Goal: Task Accomplishment & Management: Use online tool/utility

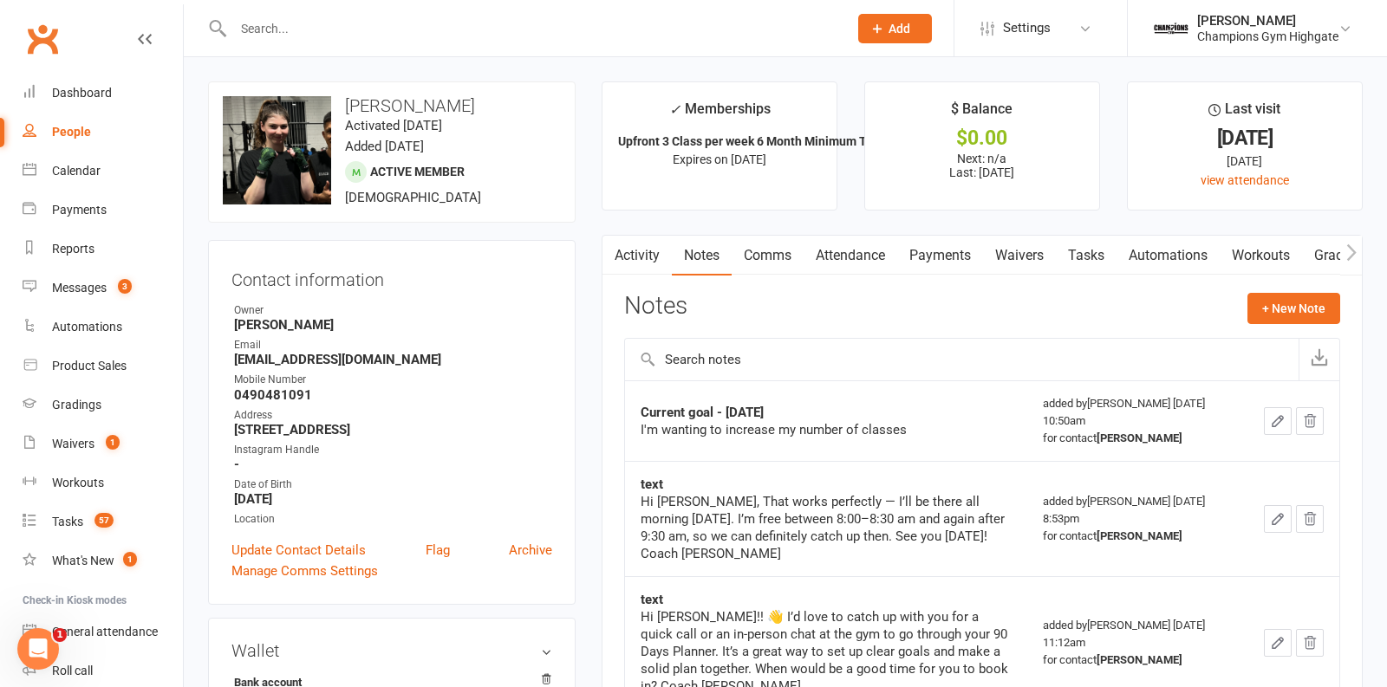
click at [915, 252] on link "Payments" at bounding box center [940, 256] width 86 height 40
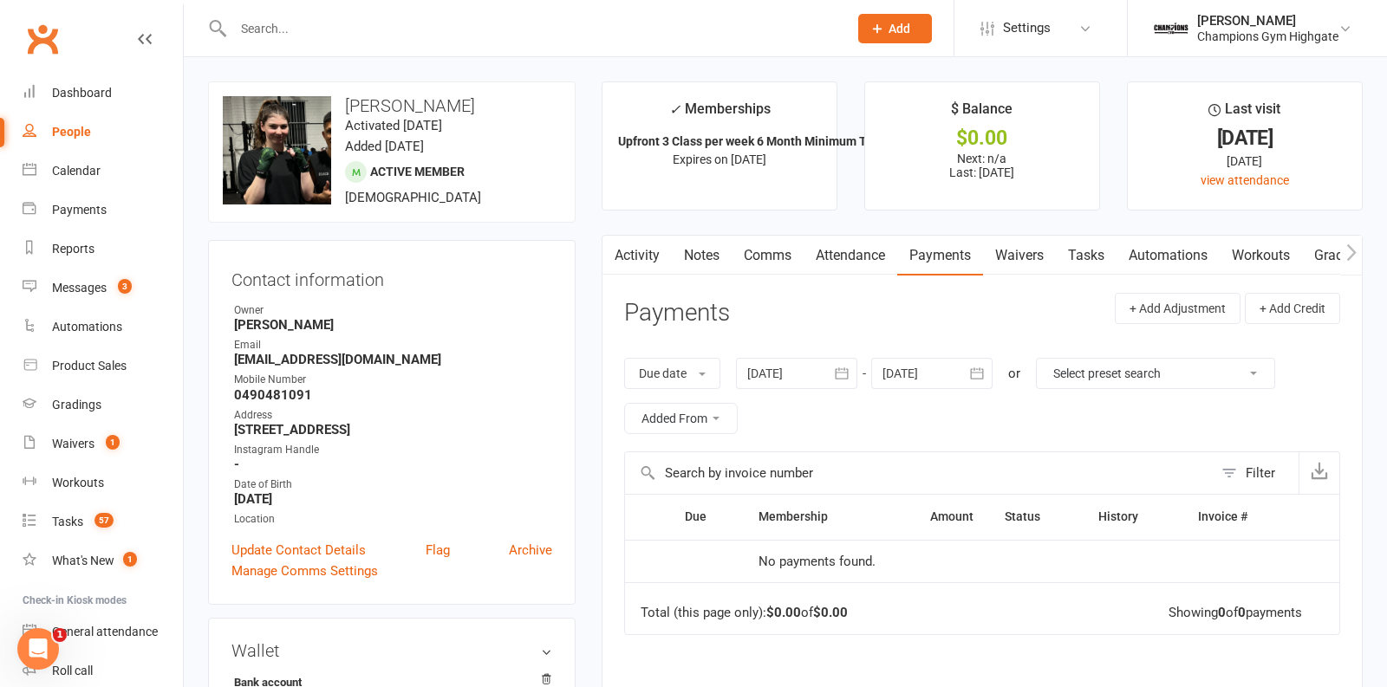
click at [851, 256] on link "Attendance" at bounding box center [851, 256] width 94 height 40
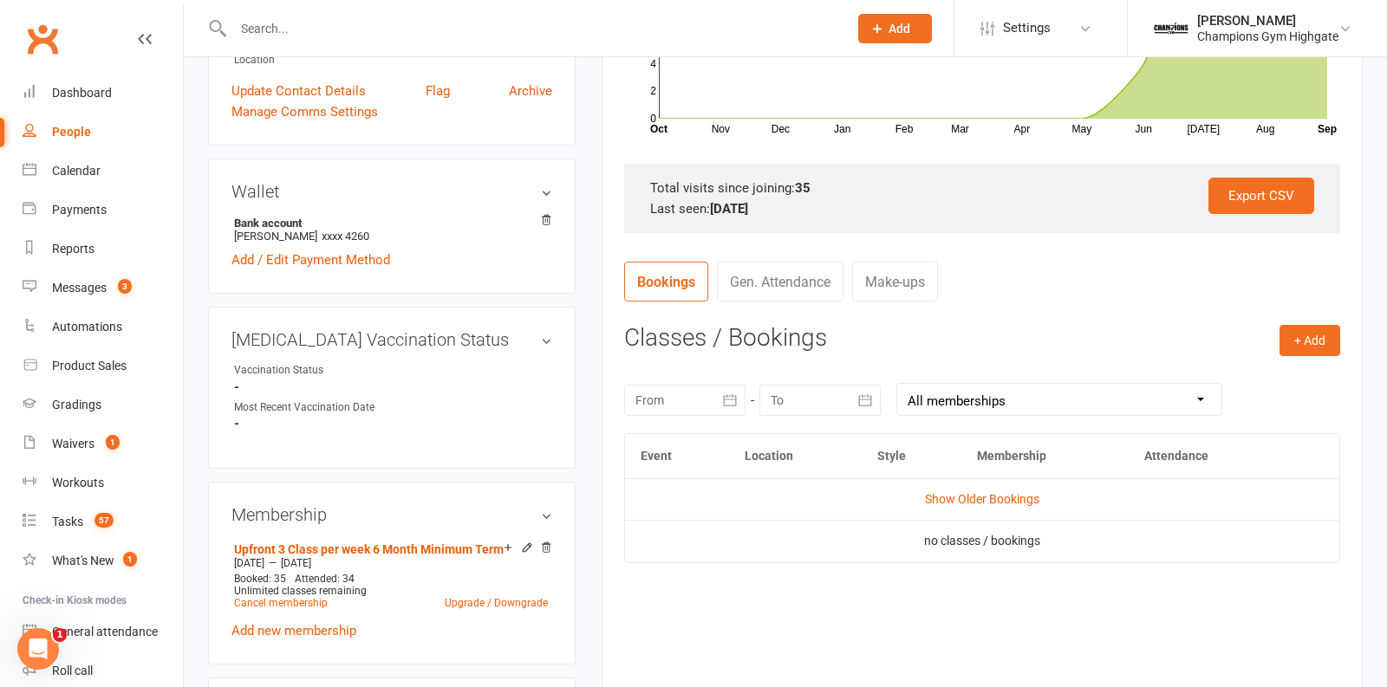
scroll to position [460, 0]
click at [941, 493] on link "Show Older Bookings" at bounding box center [982, 499] width 114 height 14
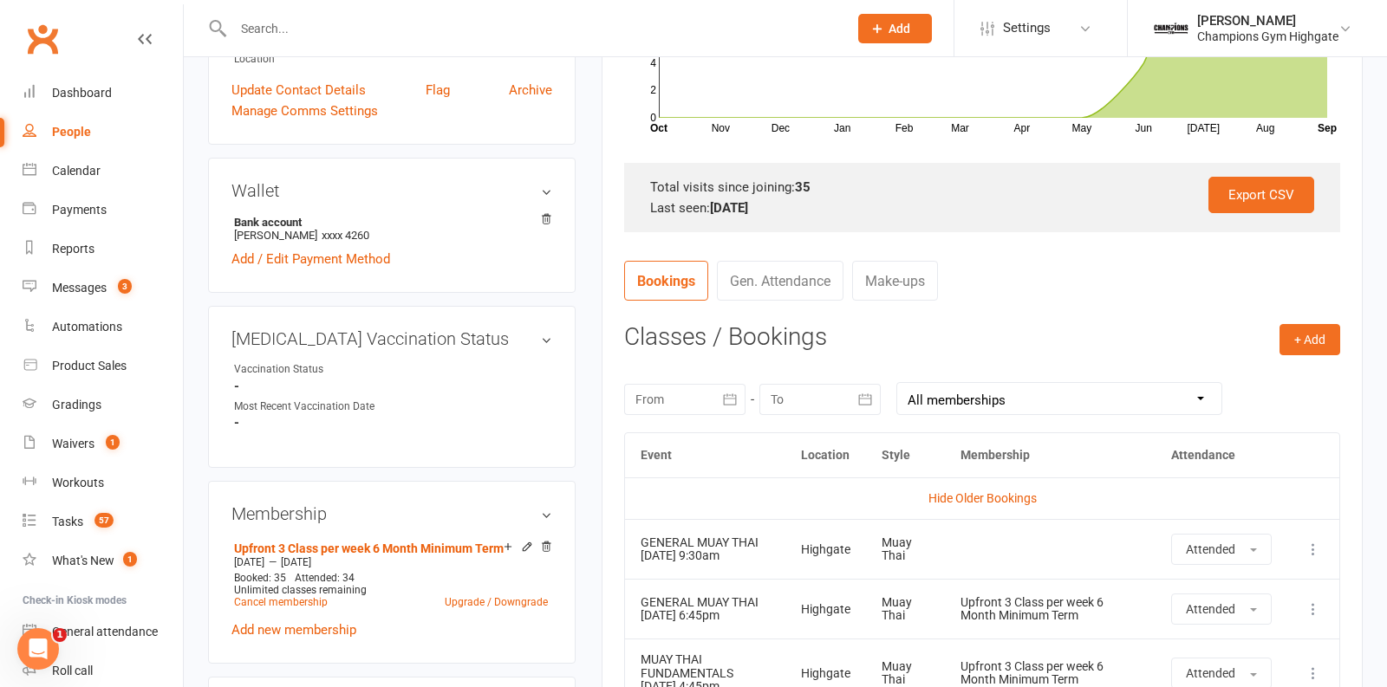
click at [724, 394] on icon "button" at bounding box center [729, 399] width 13 height 11
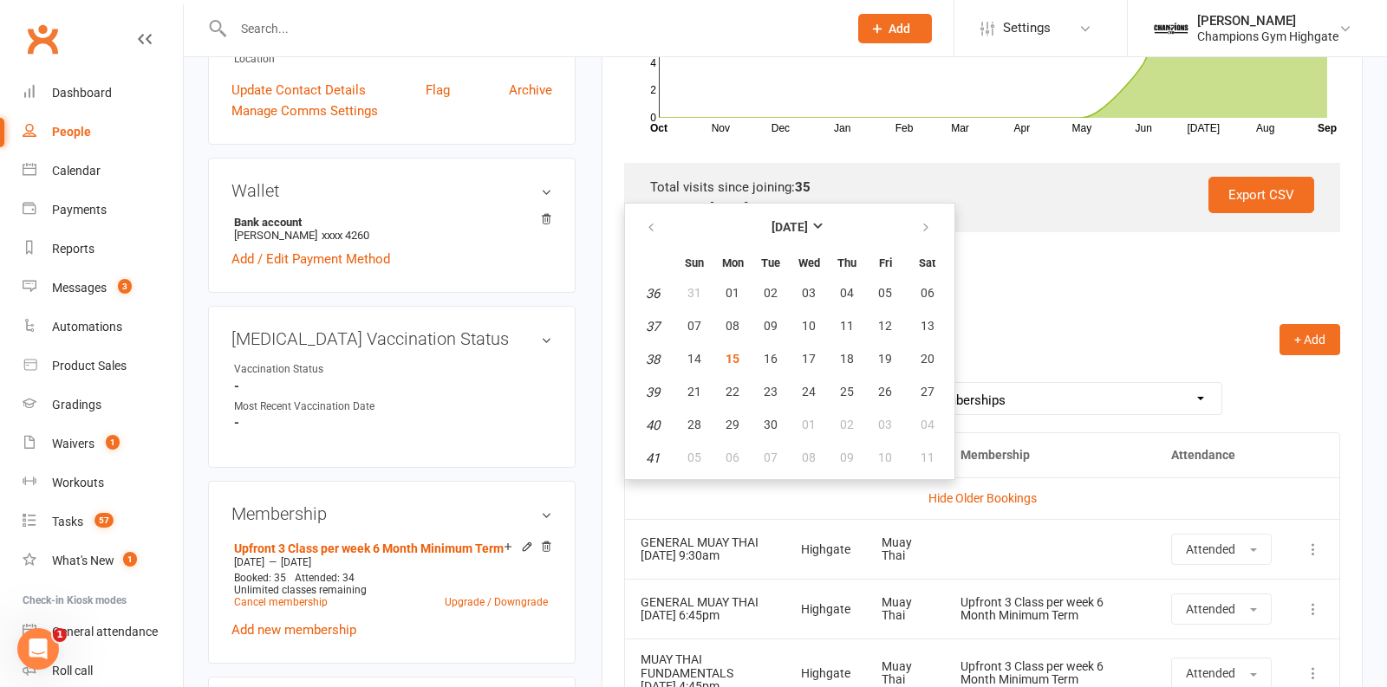
click at [752, 209] on th "[DATE]" at bounding box center [789, 228] width 227 height 38
click at [772, 220] on strong "[DATE]" at bounding box center [790, 227] width 36 height 14
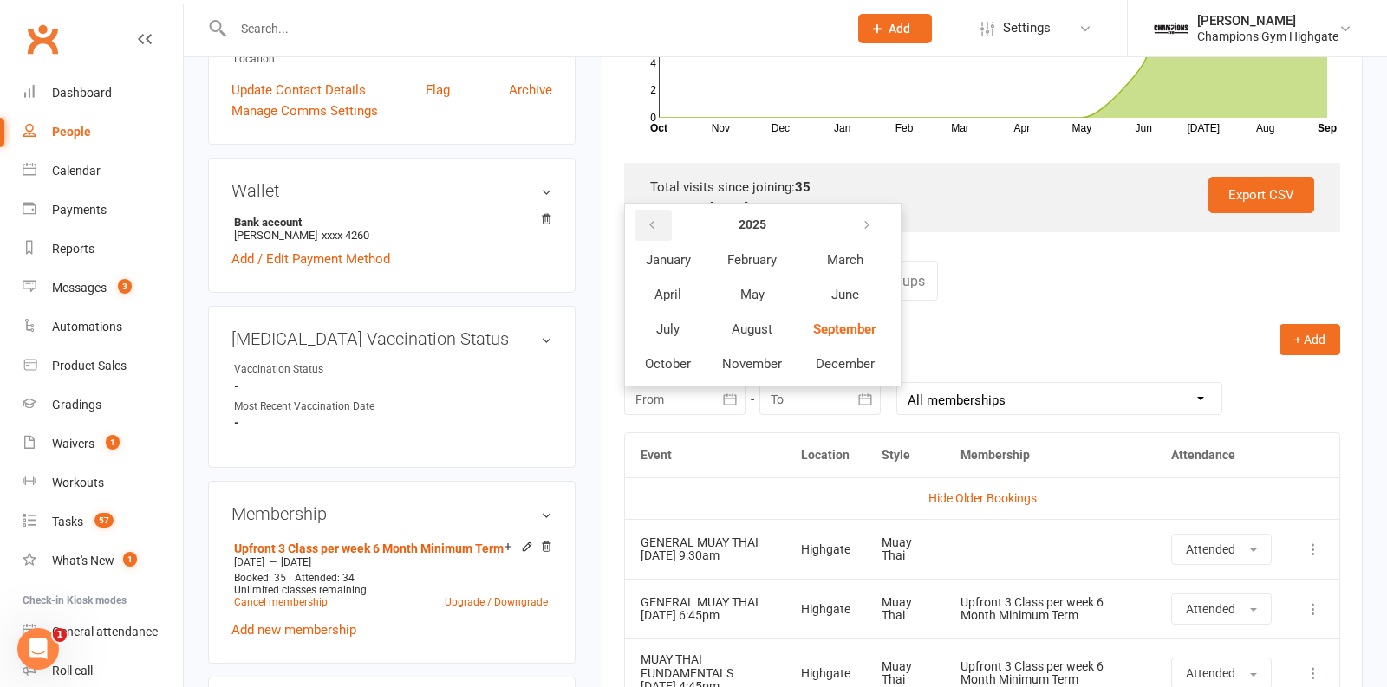
click at [646, 221] on icon "button" at bounding box center [652, 225] width 12 height 14
click at [666, 244] on button "January" at bounding box center [667, 260] width 75 height 33
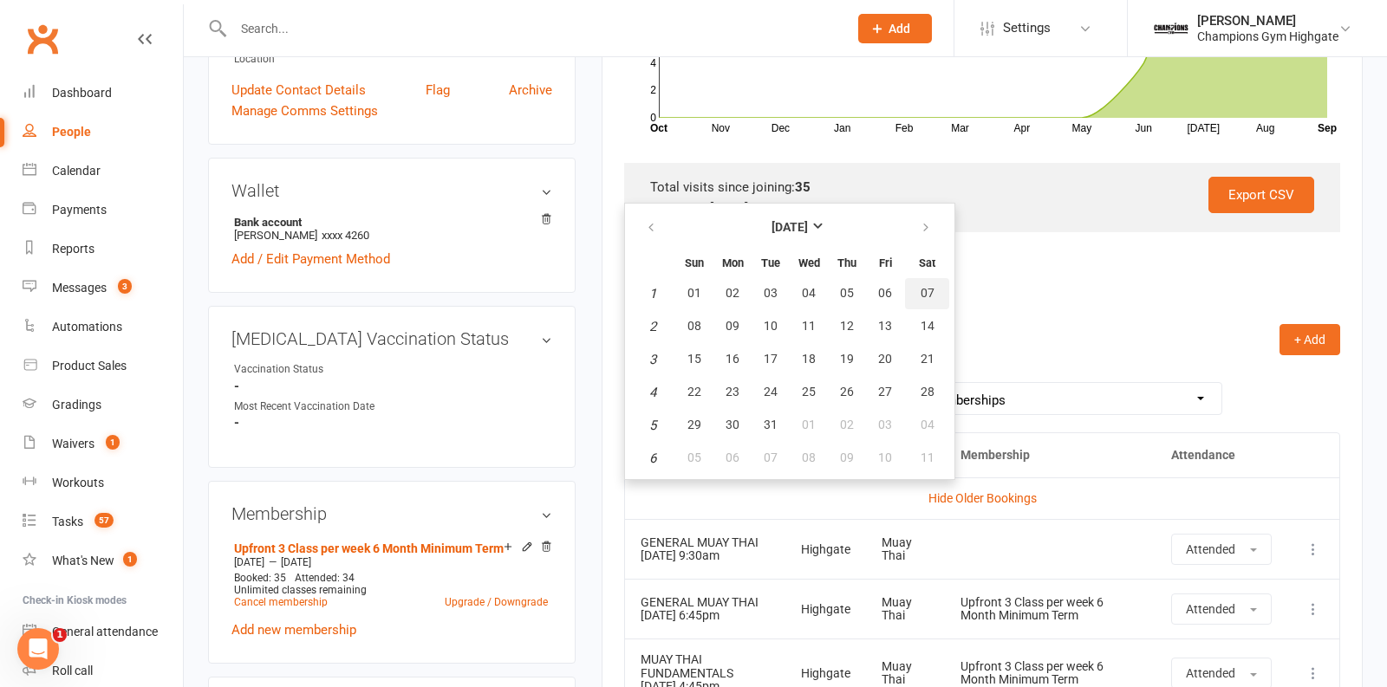
click at [921, 292] on span "07" at bounding box center [928, 293] width 14 height 14
type input "[DATE]"
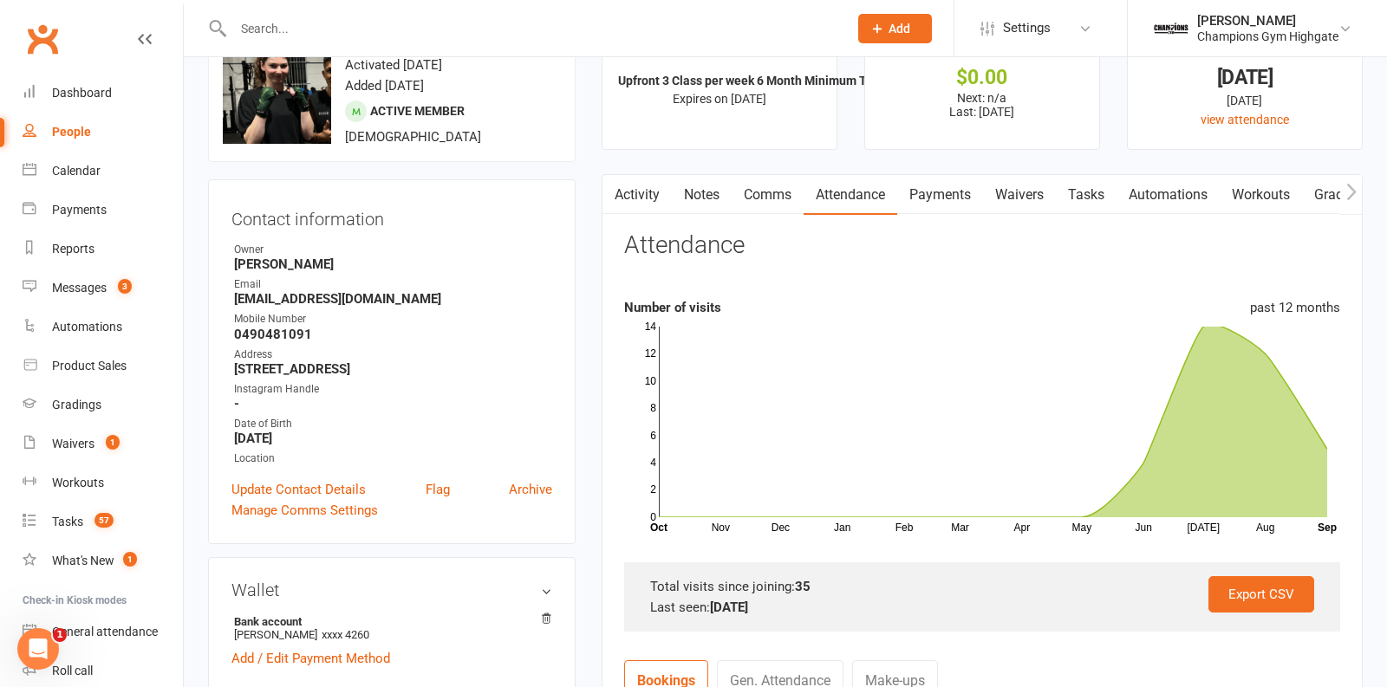
scroll to position [0, 0]
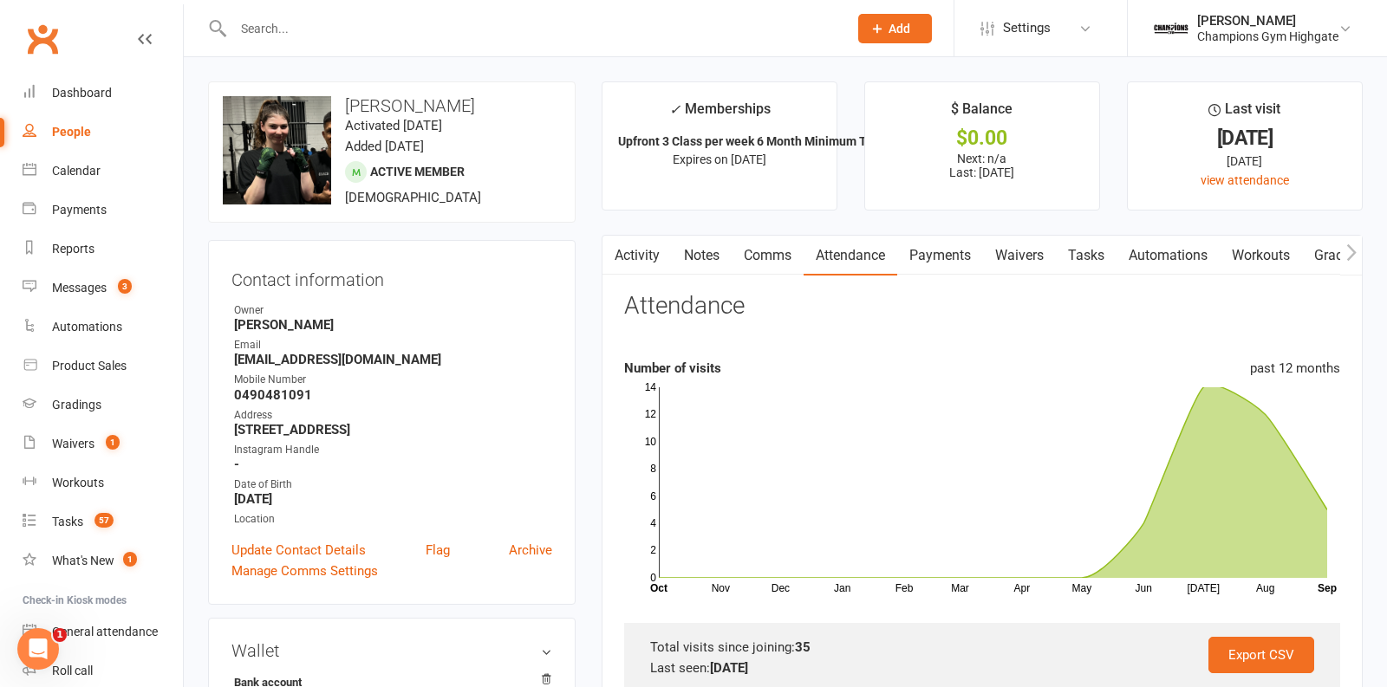
click at [714, 260] on link "Notes" at bounding box center [702, 256] width 60 height 40
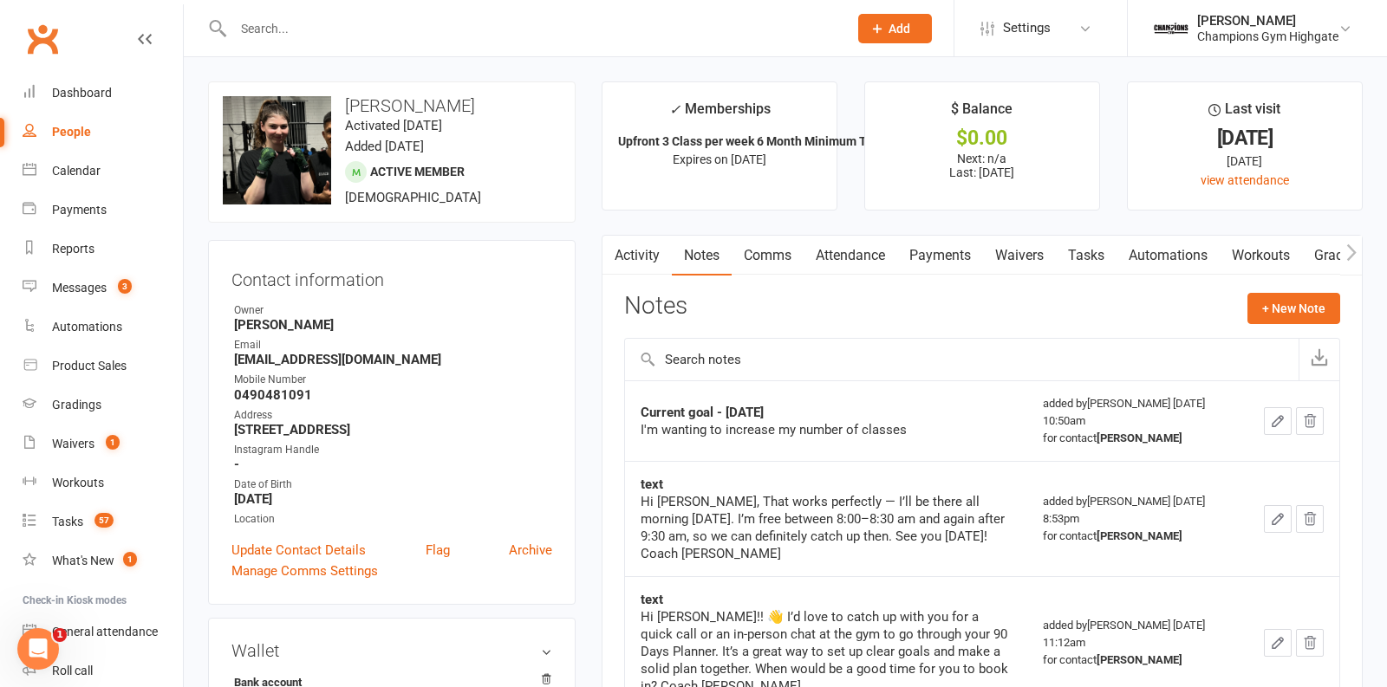
click at [766, 260] on link "Comms" at bounding box center [768, 256] width 72 height 40
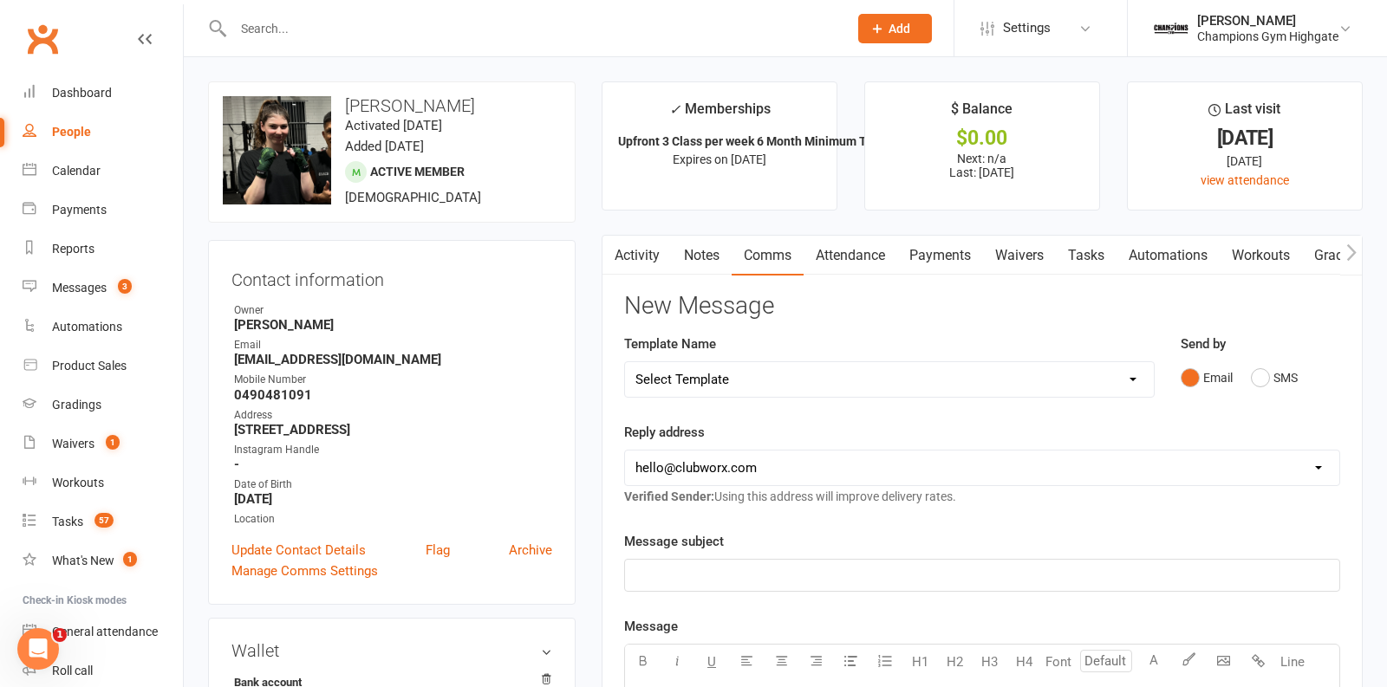
click at [709, 254] on link "Notes" at bounding box center [702, 256] width 60 height 40
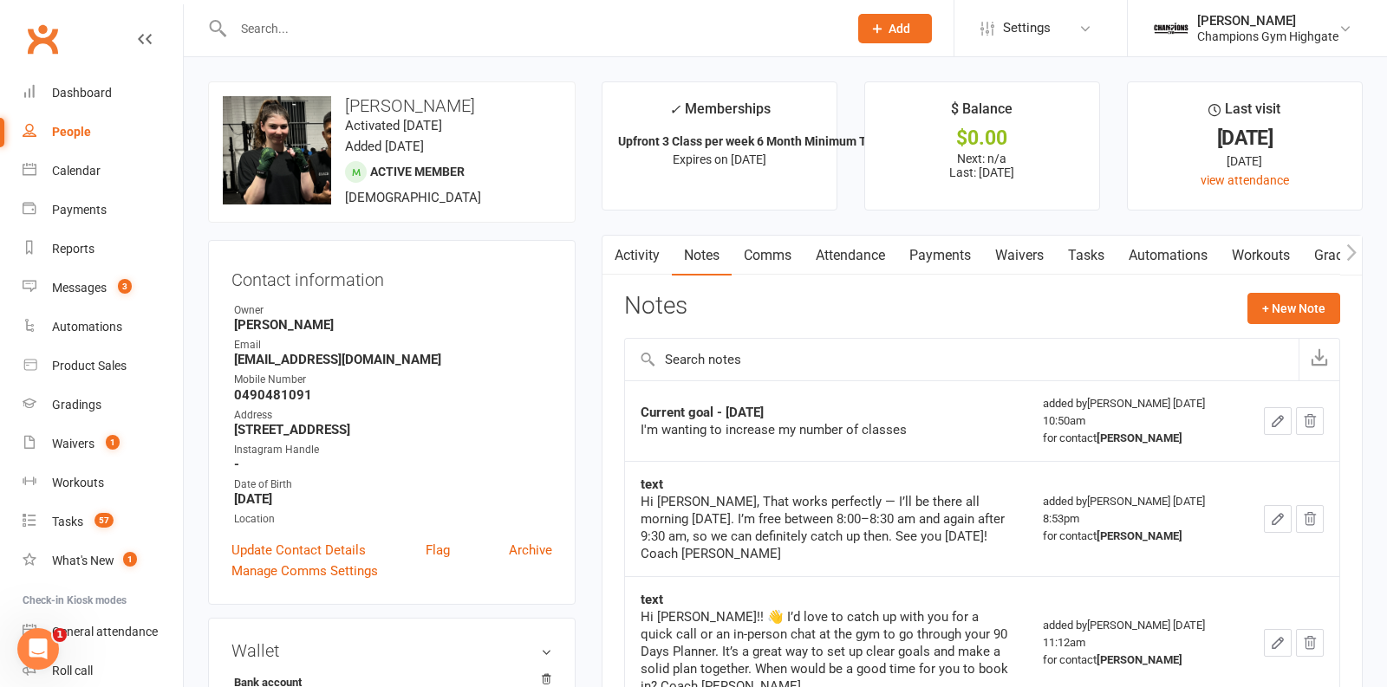
click at [927, 251] on link "Payments" at bounding box center [940, 256] width 86 height 40
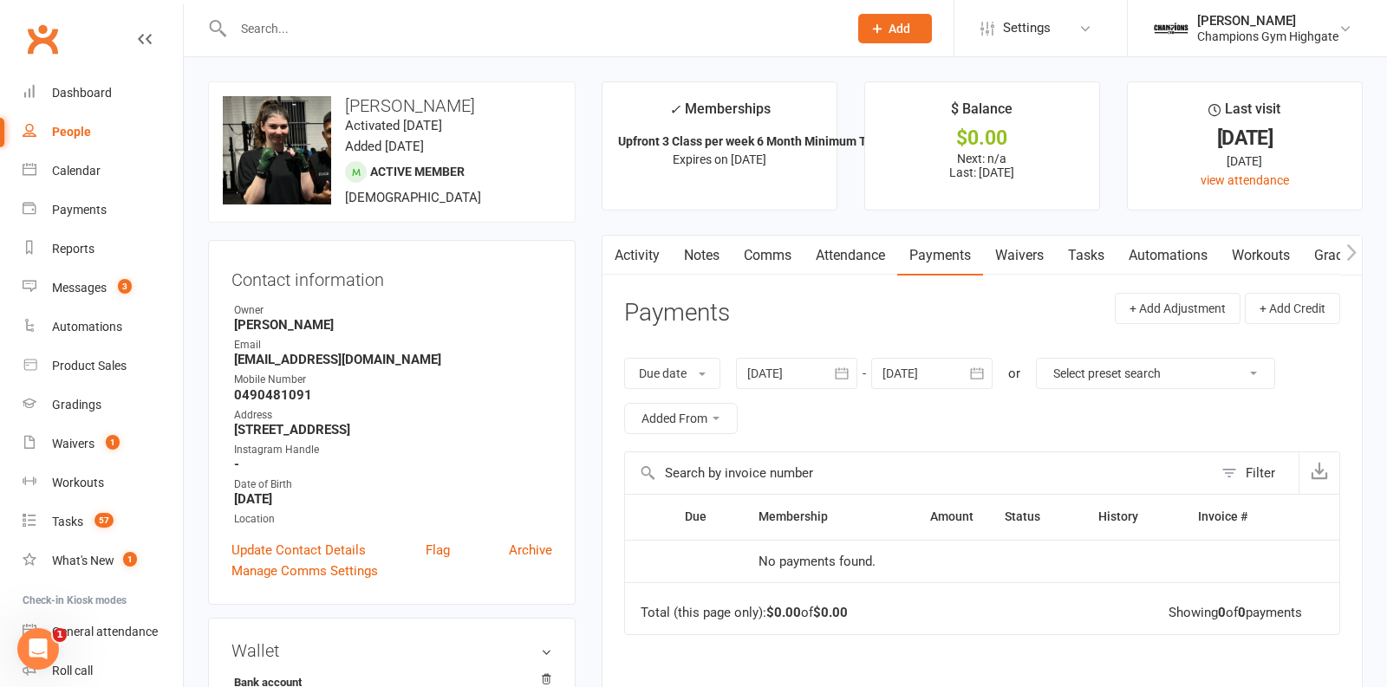
click at [714, 253] on link "Notes" at bounding box center [702, 256] width 60 height 40
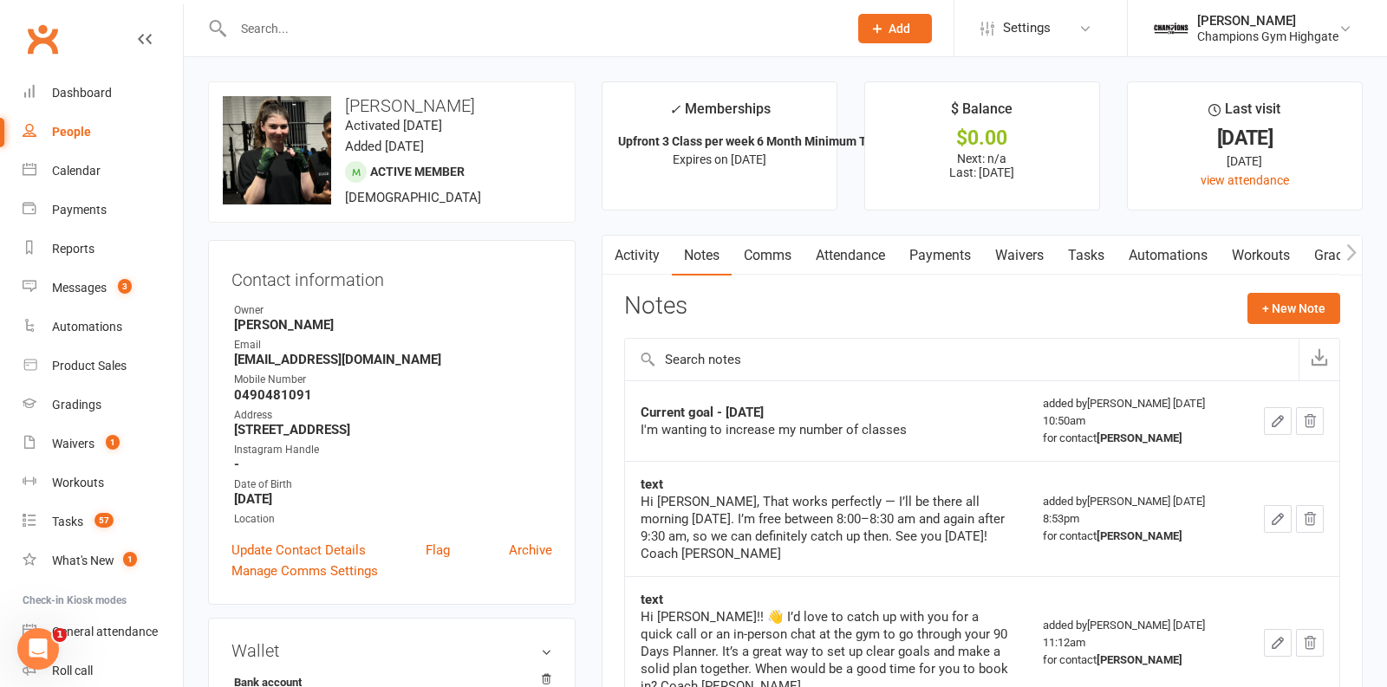
click at [871, 245] on link "Attendance" at bounding box center [851, 256] width 94 height 40
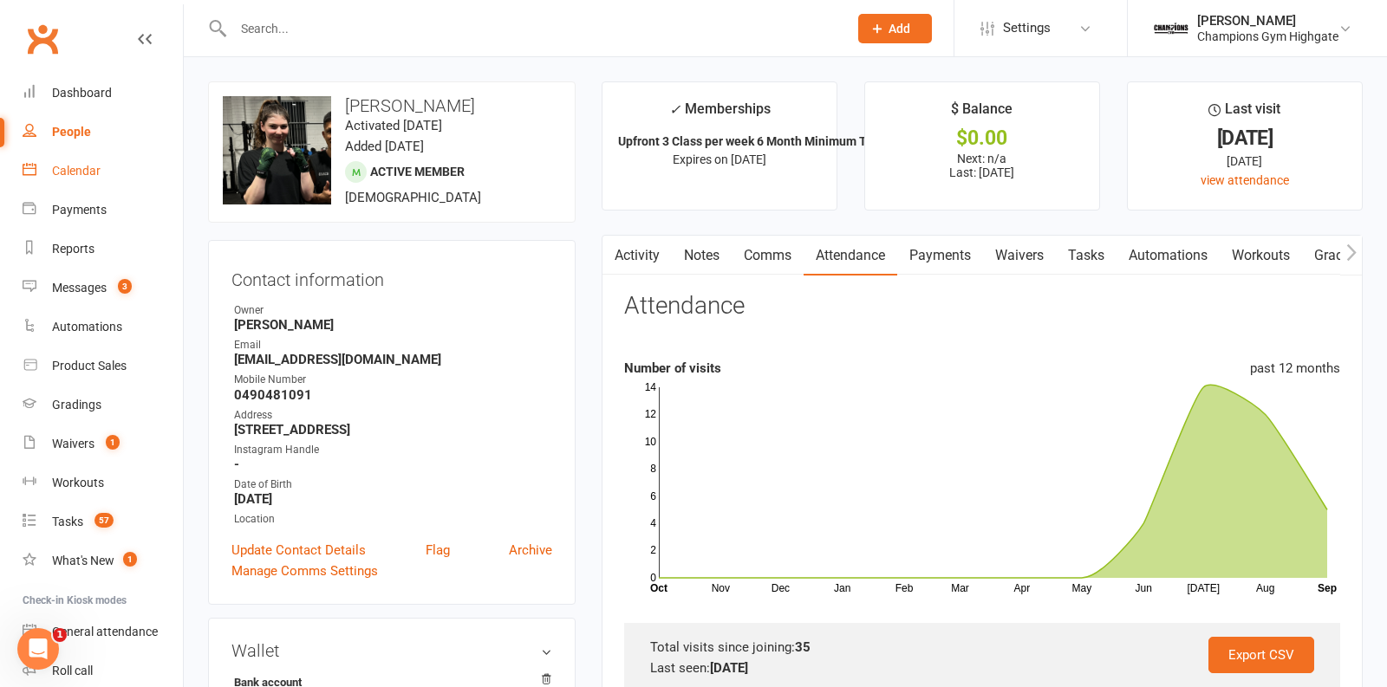
click at [50, 180] on link "Calendar" at bounding box center [103, 171] width 160 height 39
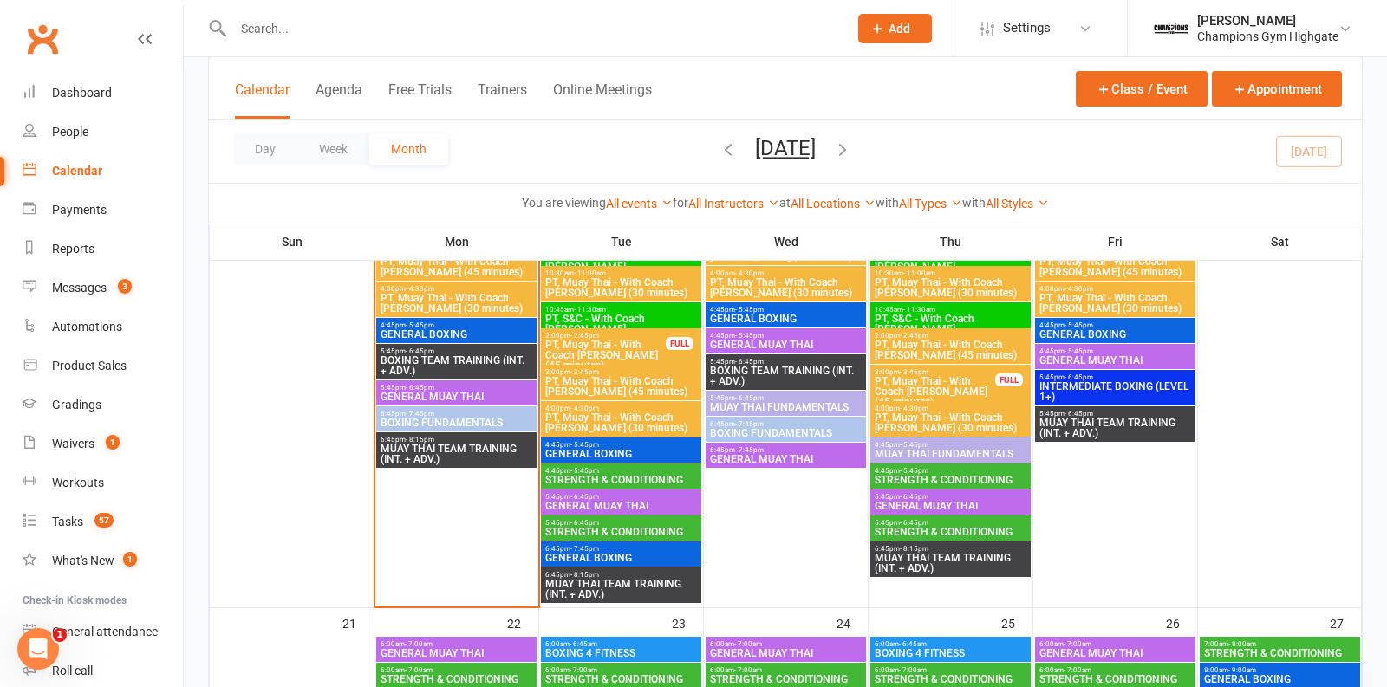
scroll to position [2006, 0]
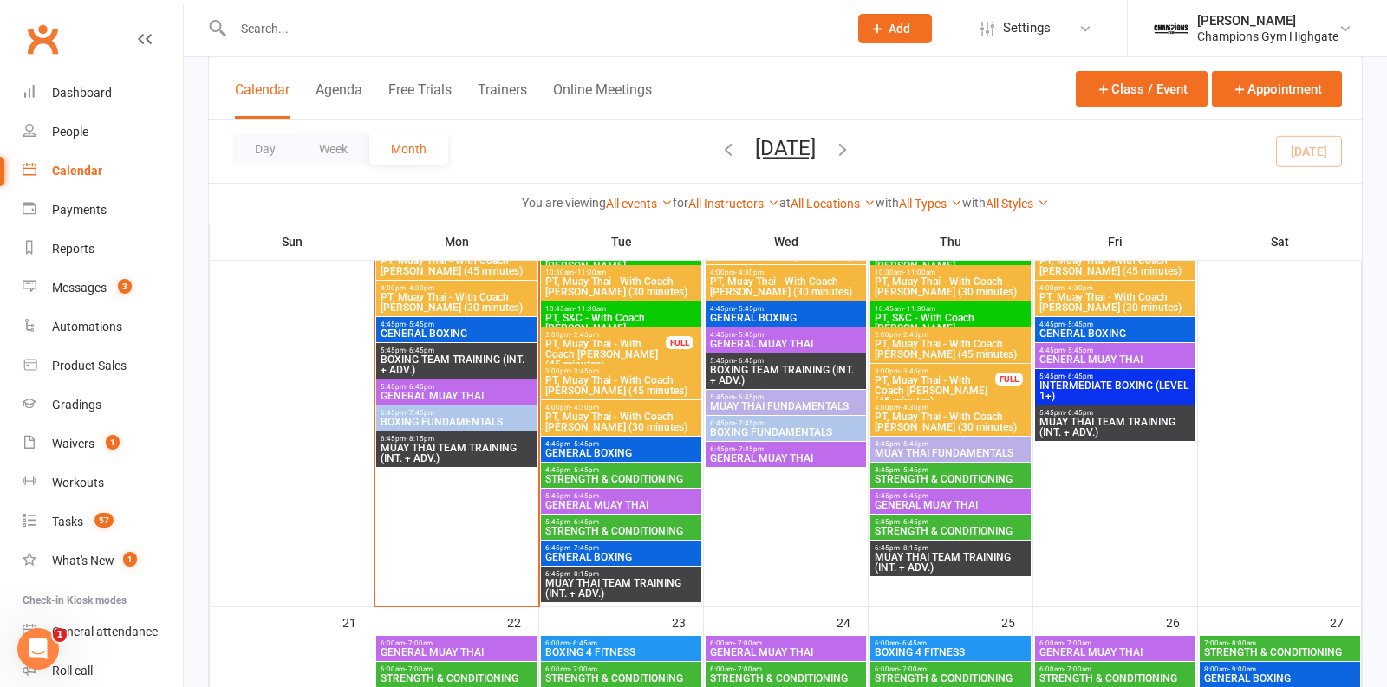
click at [648, 496] on span "5:45pm - 6:45pm" at bounding box center [620, 496] width 153 height 8
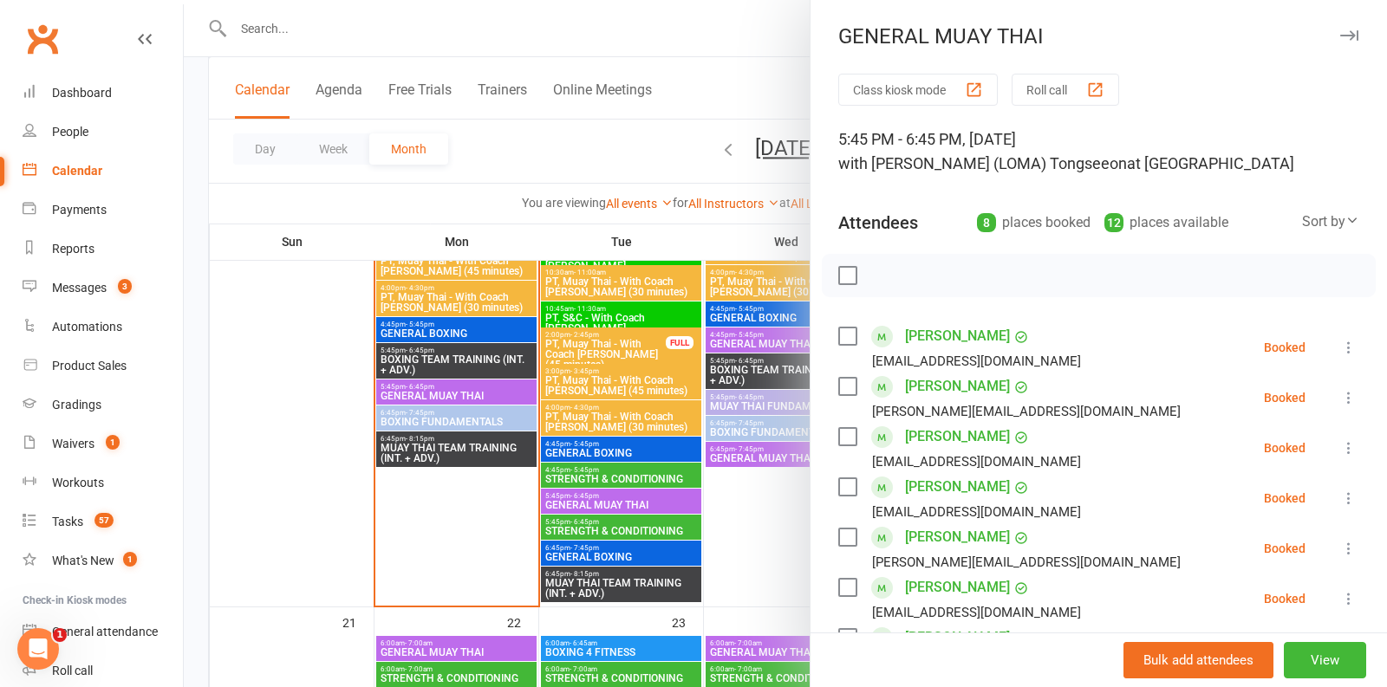
click at [675, 394] on div at bounding box center [785, 343] width 1203 height 687
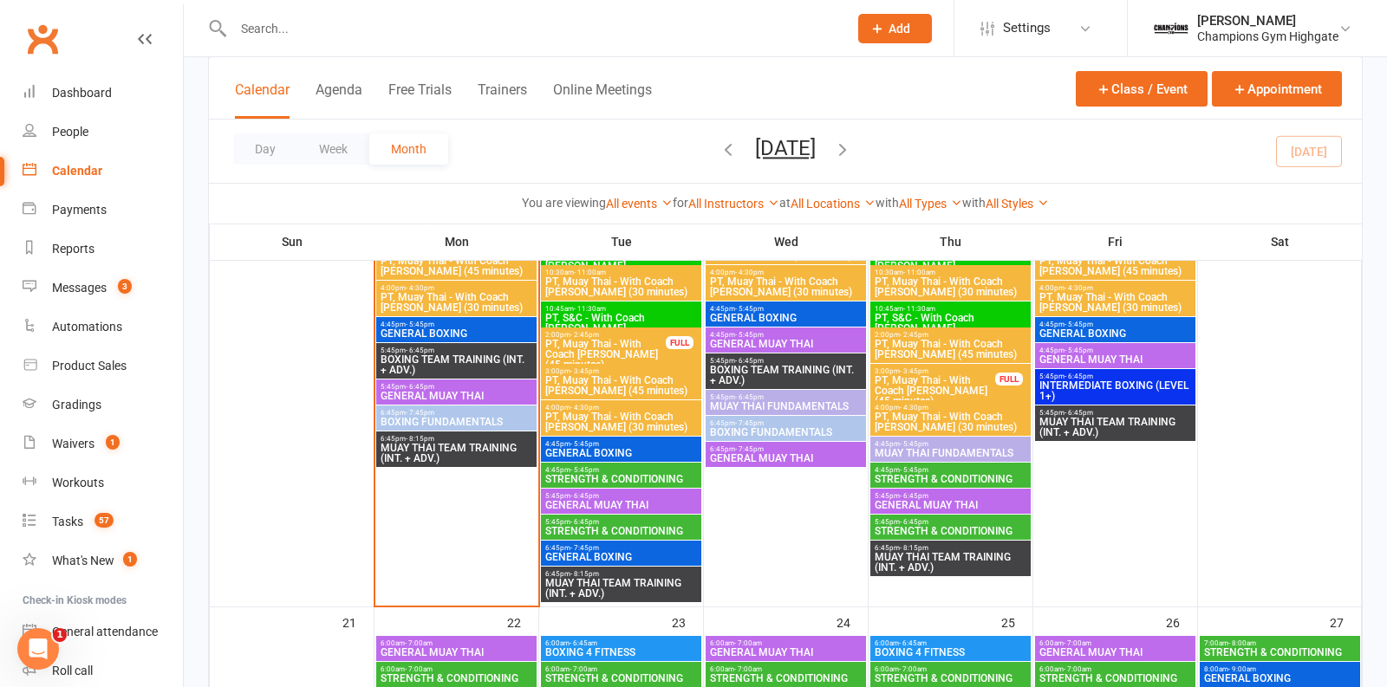
click at [647, 475] on span "STRENGTH & CONDITIONING" at bounding box center [620, 479] width 153 height 10
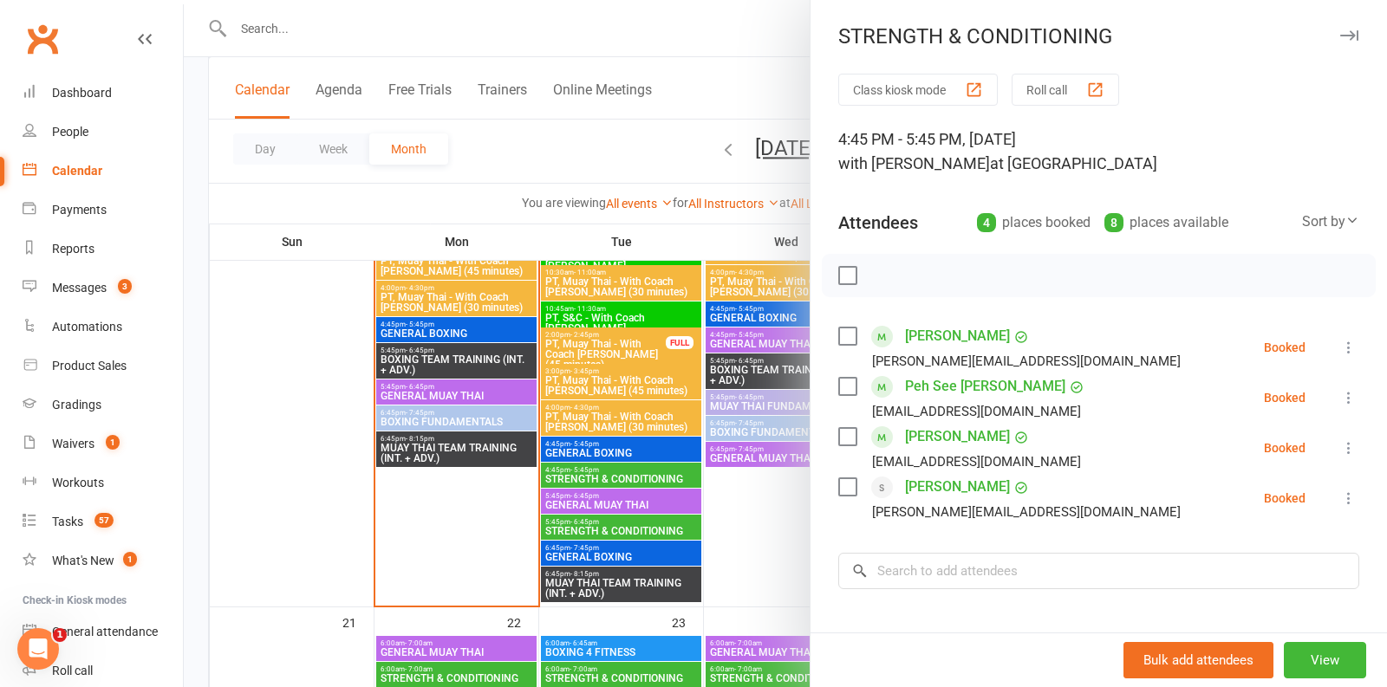
click at [716, 402] on div at bounding box center [785, 343] width 1203 height 687
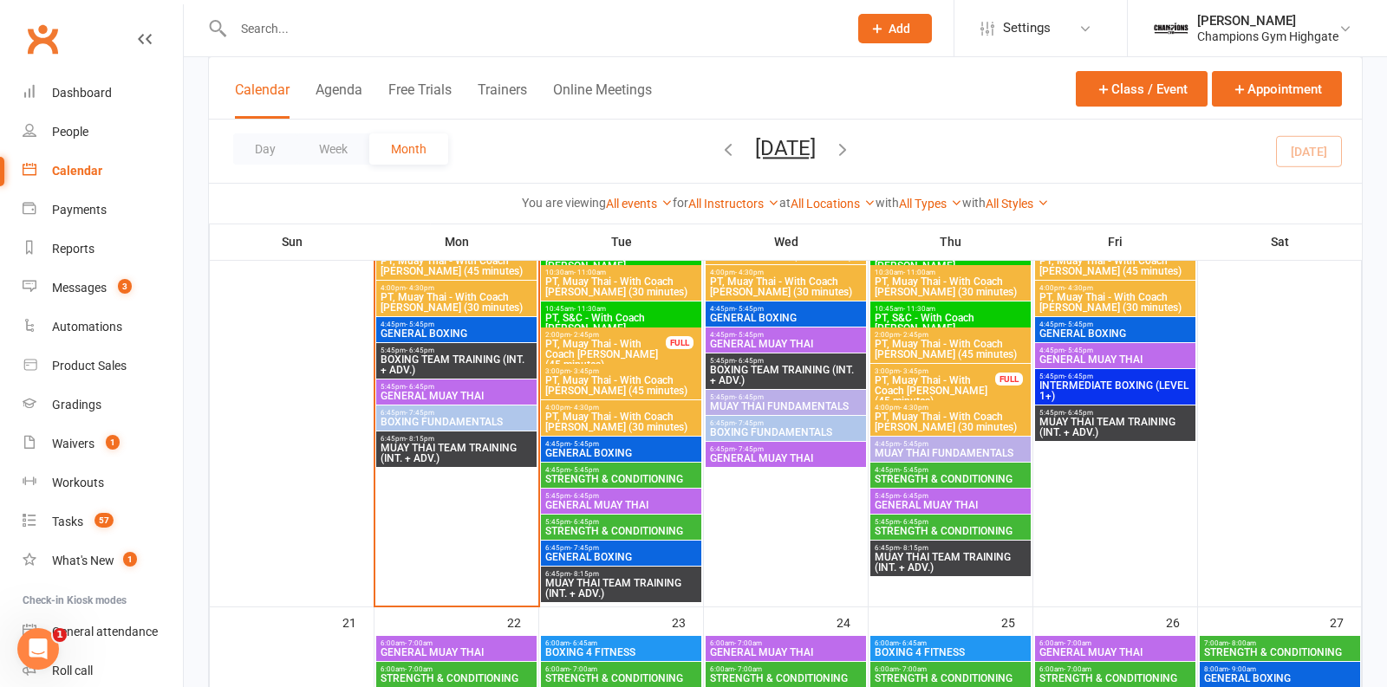
click at [594, 531] on span "STRENGTH & CONDITIONING" at bounding box center [620, 531] width 153 height 10
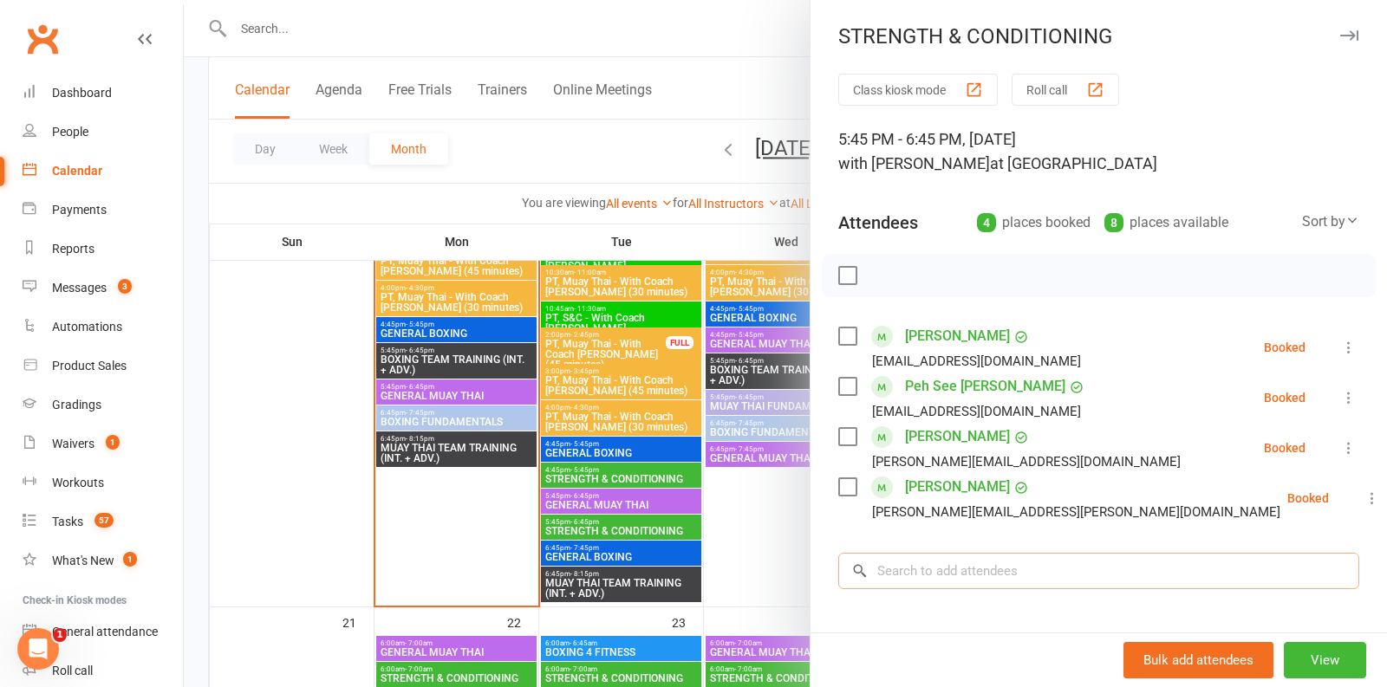
click at [953, 576] on input "search" at bounding box center [1098, 571] width 521 height 36
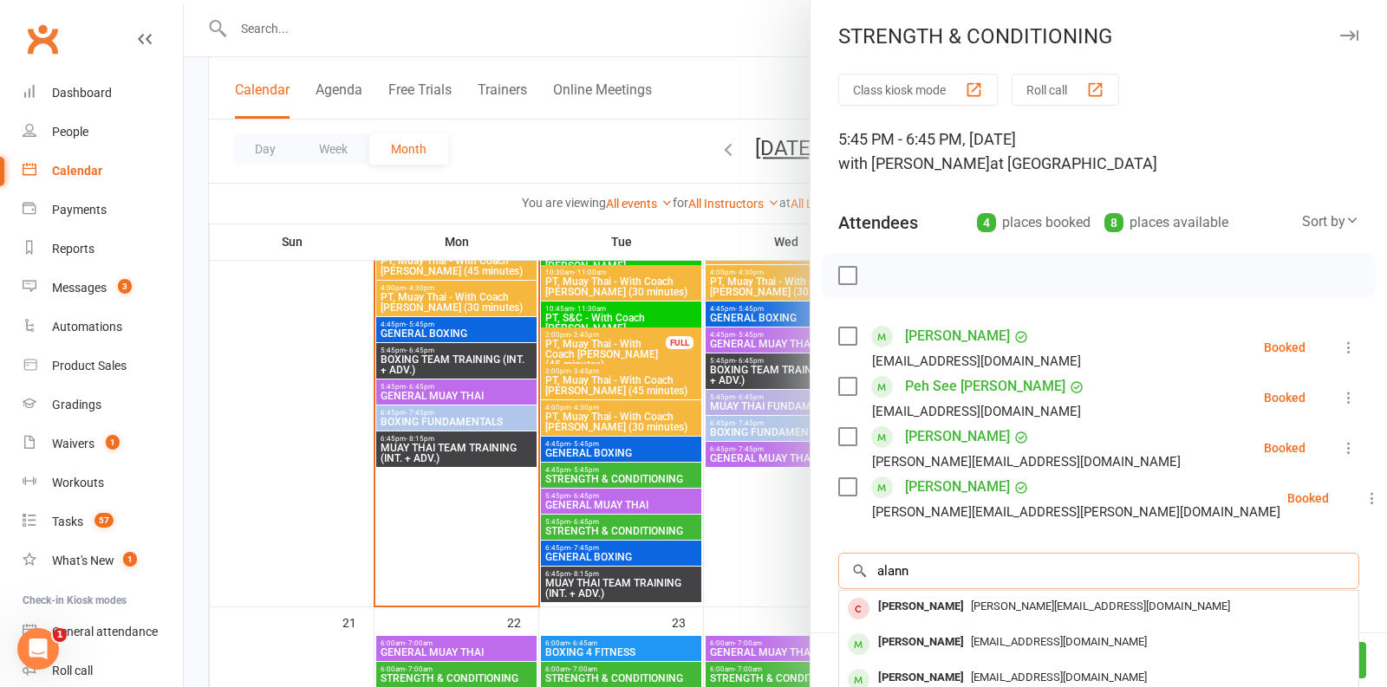
scroll to position [52, 0]
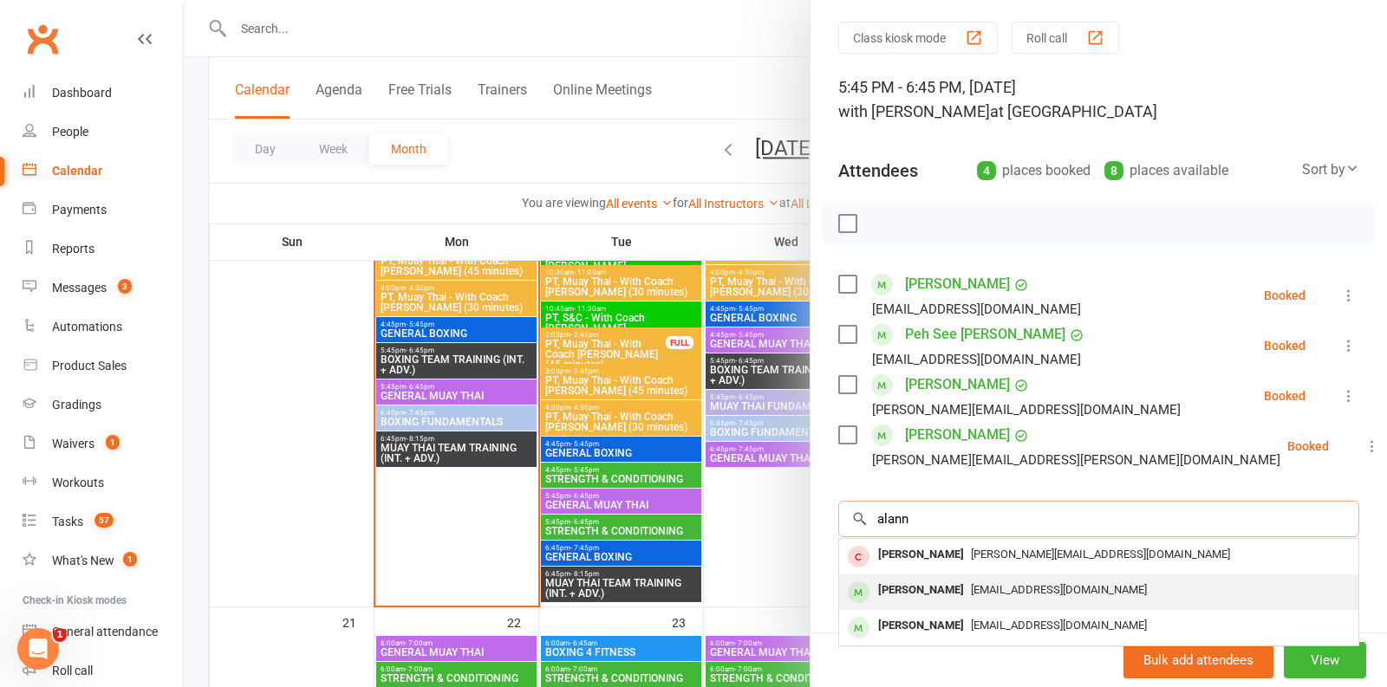
type input "alann"
click at [1000, 587] on span "[EMAIL_ADDRESS][DOMAIN_NAME]" at bounding box center [1059, 589] width 176 height 13
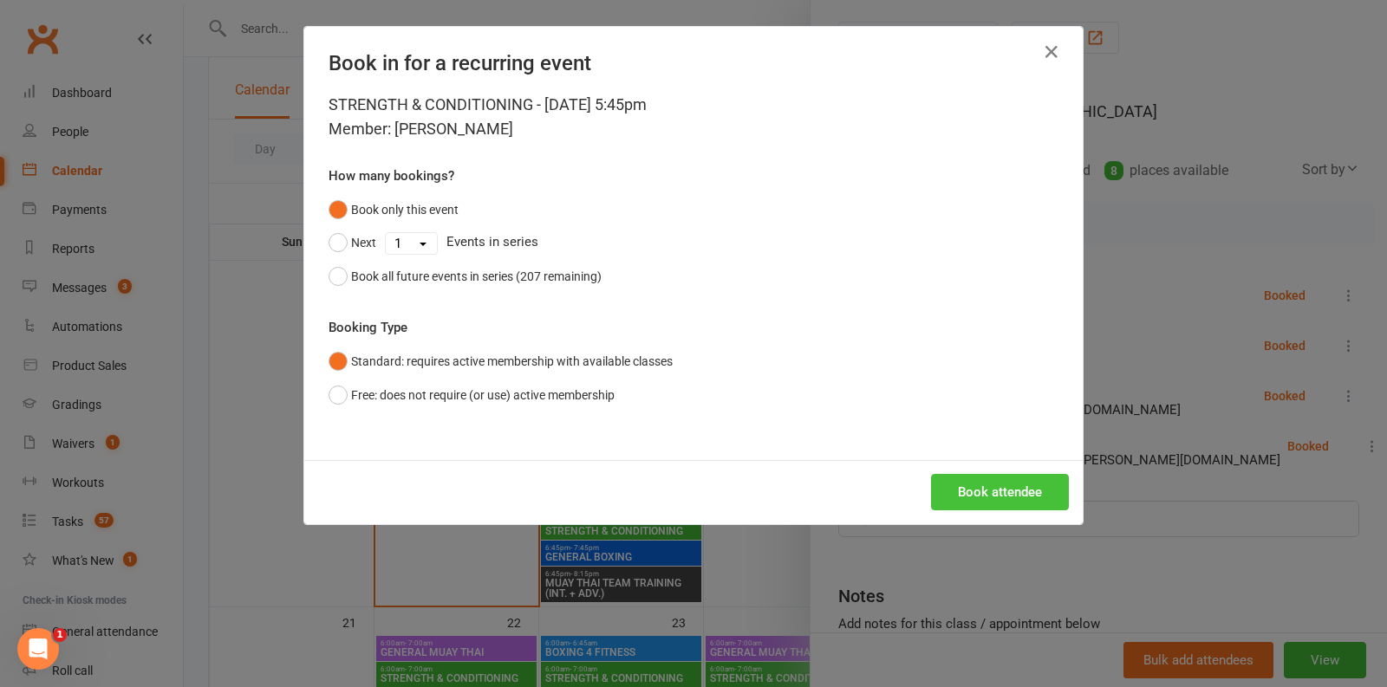
click at [1041, 485] on button "Book attendee" at bounding box center [1000, 492] width 138 height 36
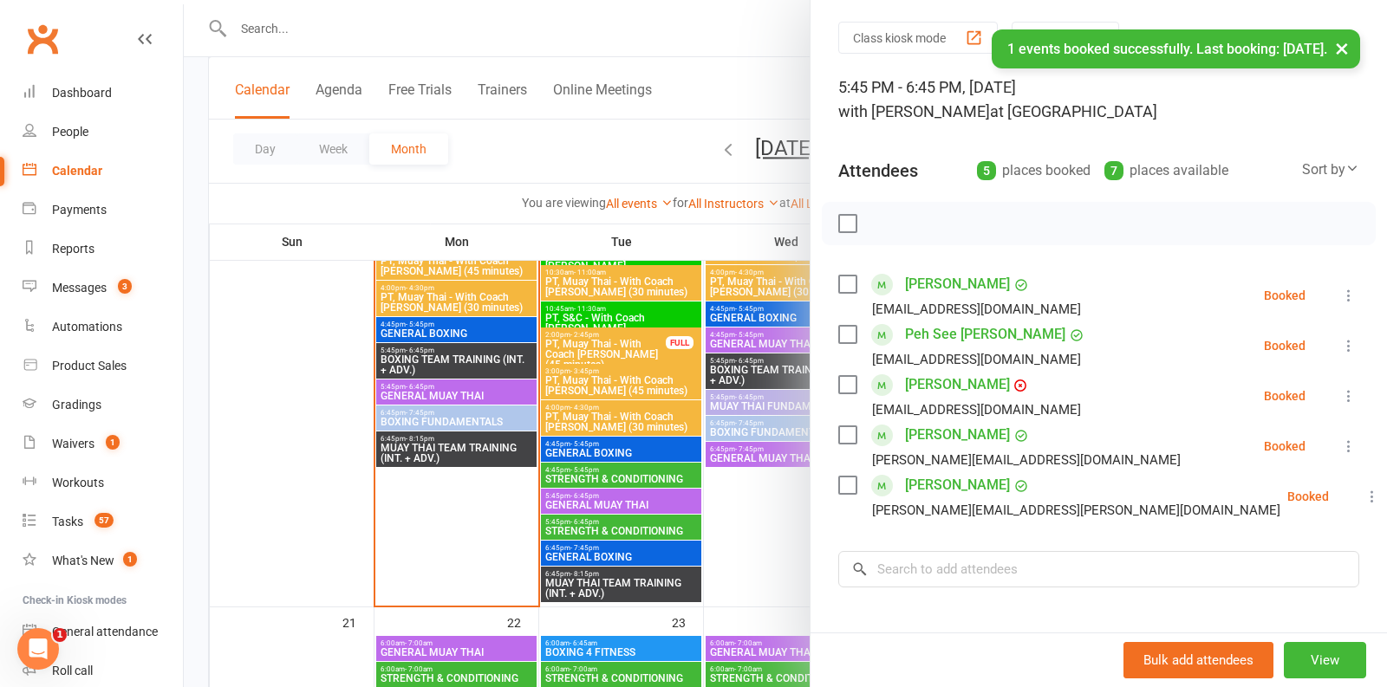
click at [753, 529] on div at bounding box center [785, 343] width 1203 height 687
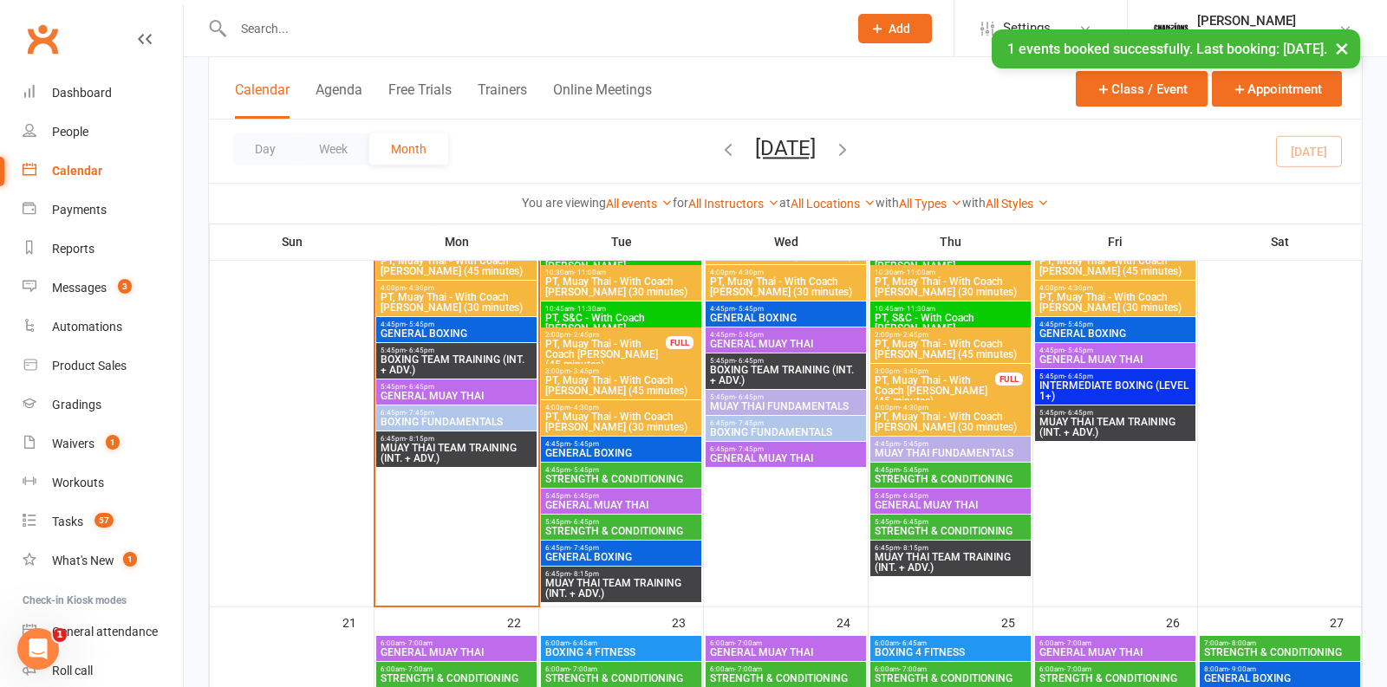
click at [915, 538] on div "5:45pm - 6:45pm STRENGTH & CONDITIONING" at bounding box center [950, 527] width 160 height 25
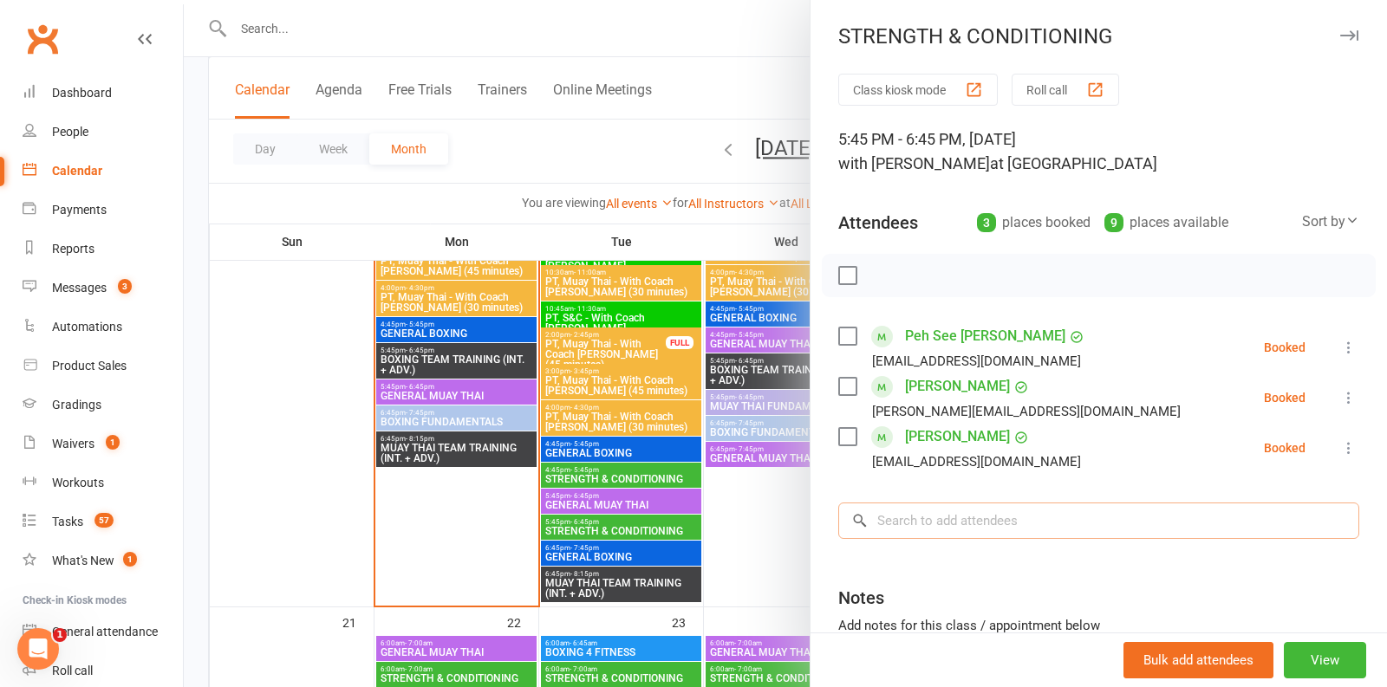
click at [923, 515] on input "search" at bounding box center [1098, 521] width 521 height 36
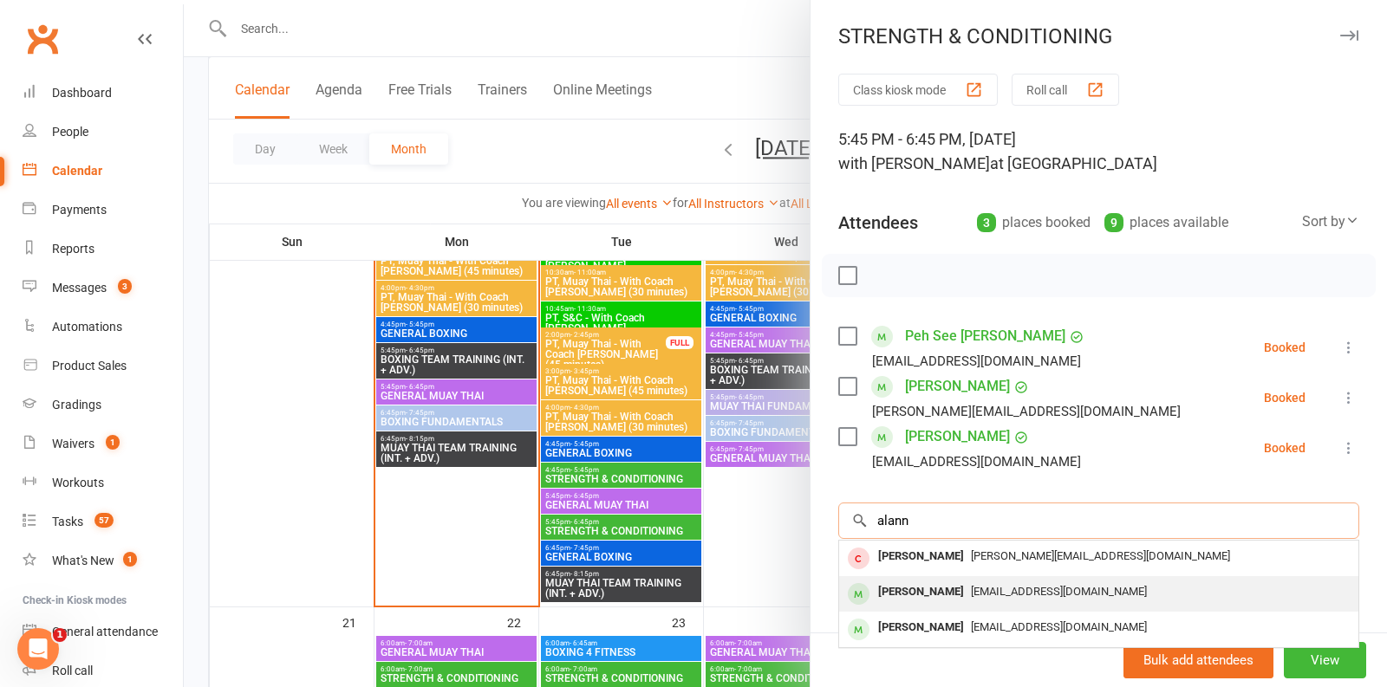
type input "alann"
click at [970, 595] on div "[PERSON_NAME]" at bounding box center [921, 592] width 100 height 25
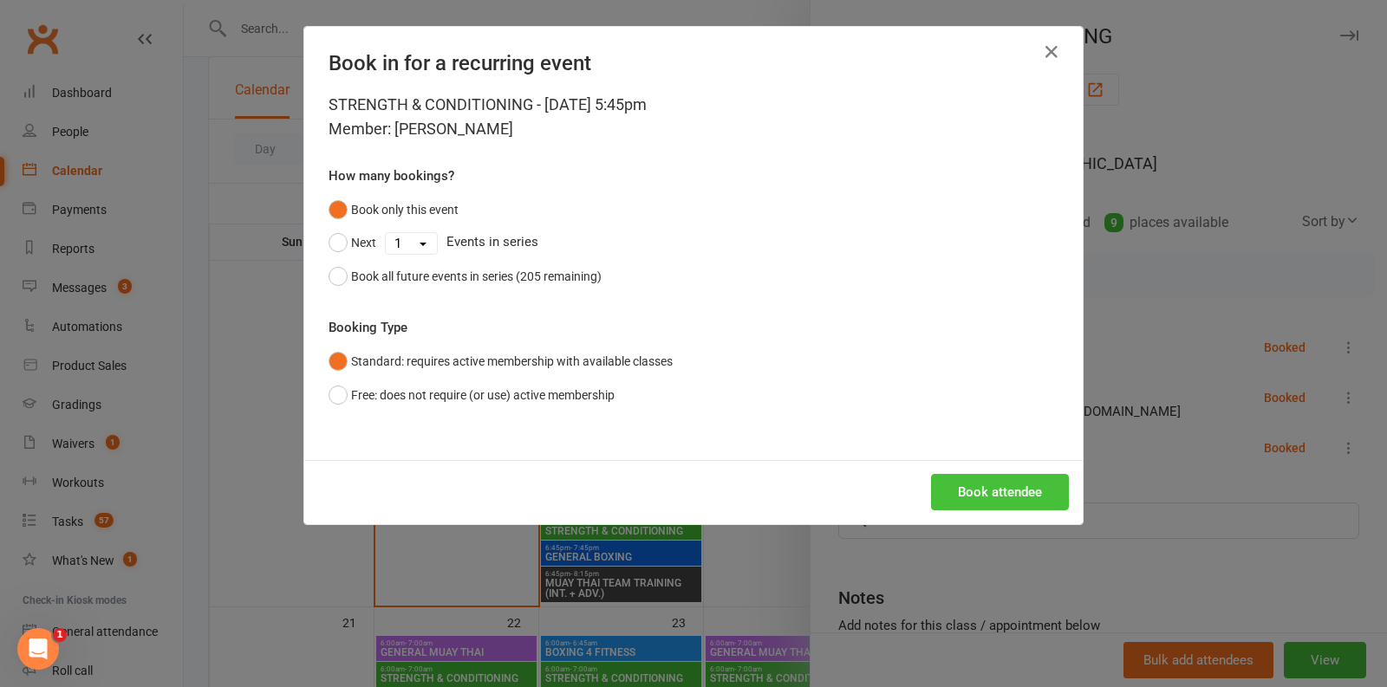
click at [1045, 485] on button "Book attendee" at bounding box center [1000, 492] width 138 height 36
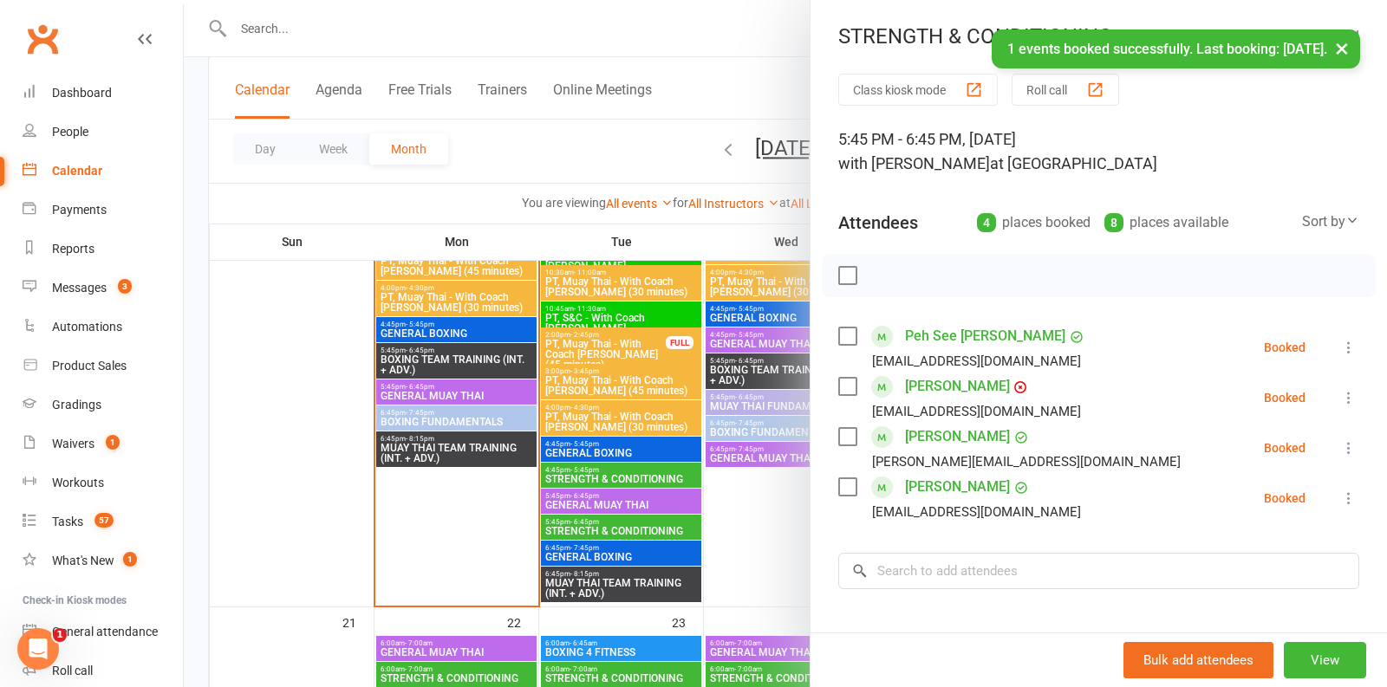
click at [751, 524] on div at bounding box center [785, 343] width 1203 height 687
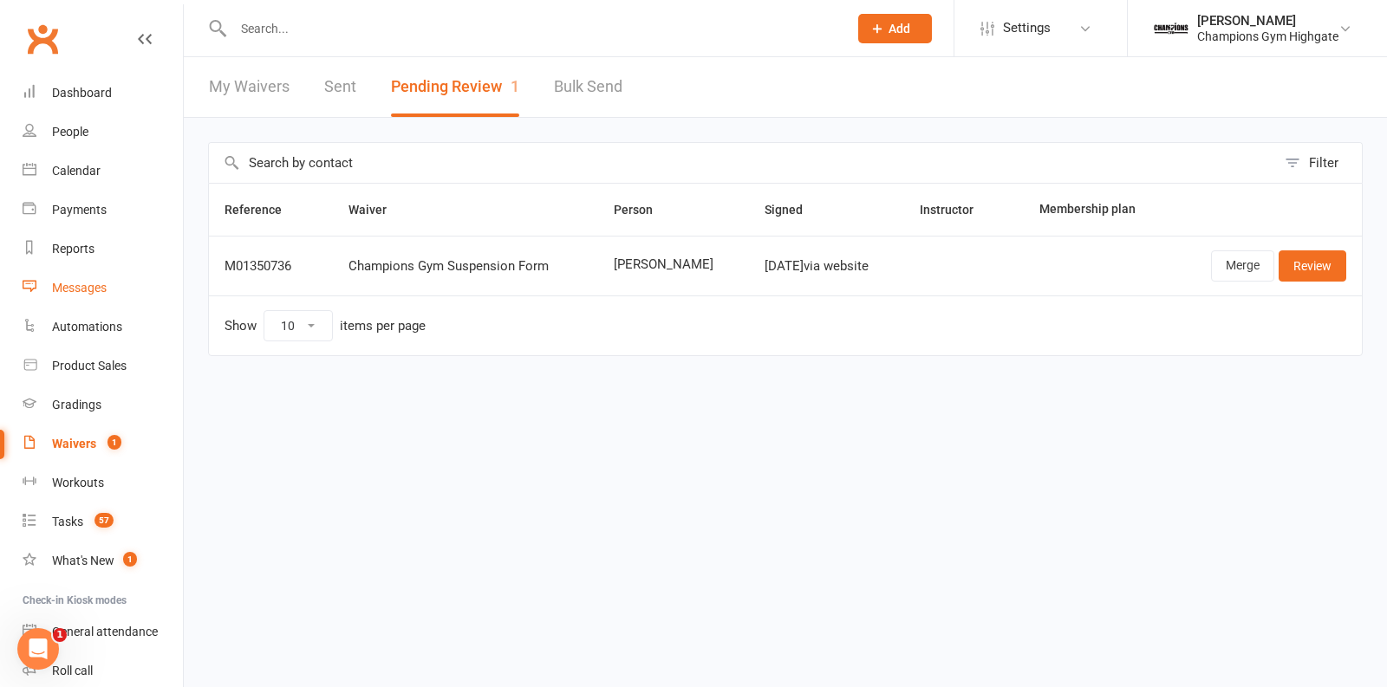
click at [78, 298] on link "Messages" at bounding box center [103, 288] width 160 height 39
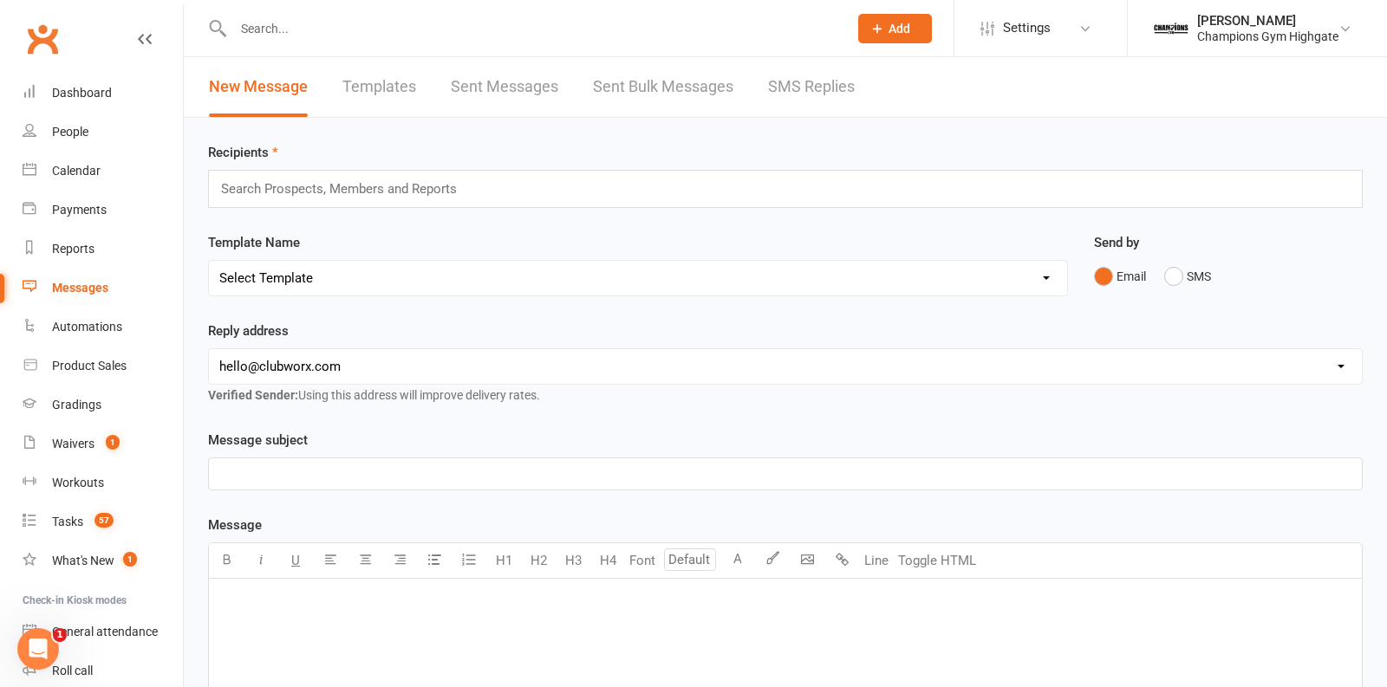
click at [796, 81] on link "SMS Replies" at bounding box center [811, 87] width 87 height 60
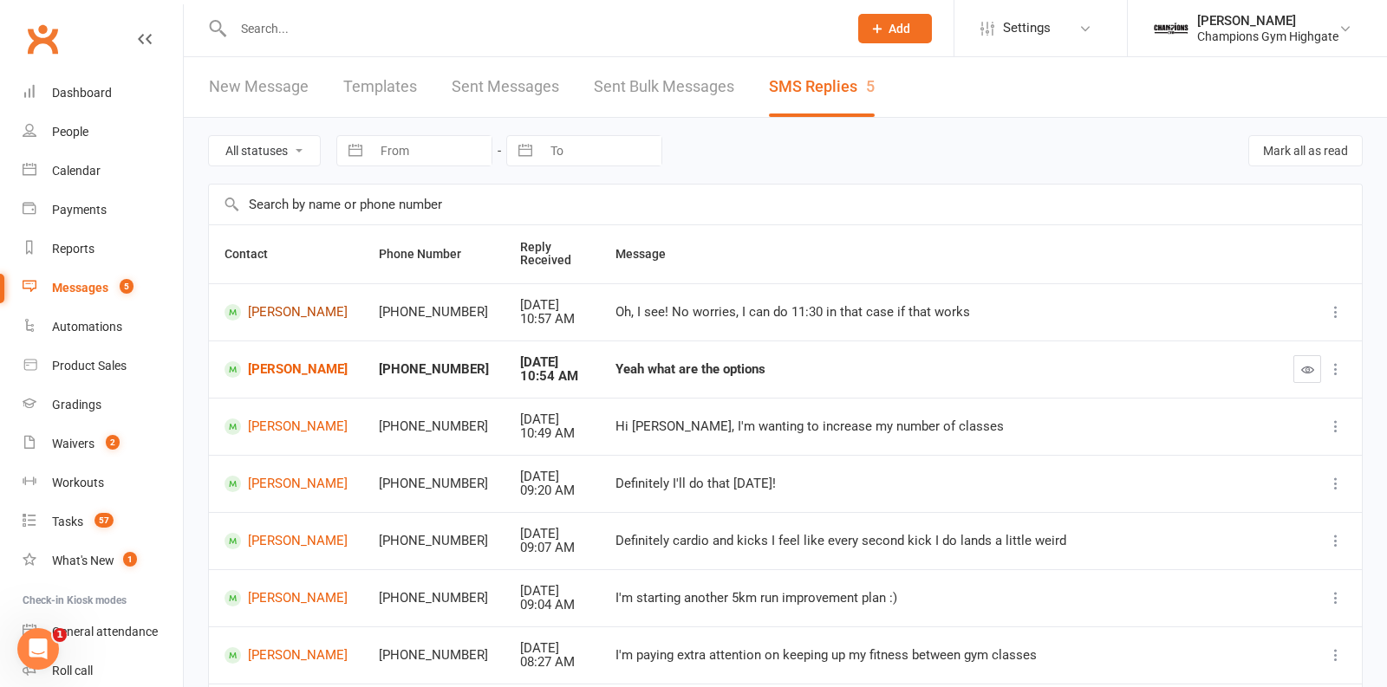
click at [268, 309] on link "[PERSON_NAME]" at bounding box center [286, 312] width 123 height 16
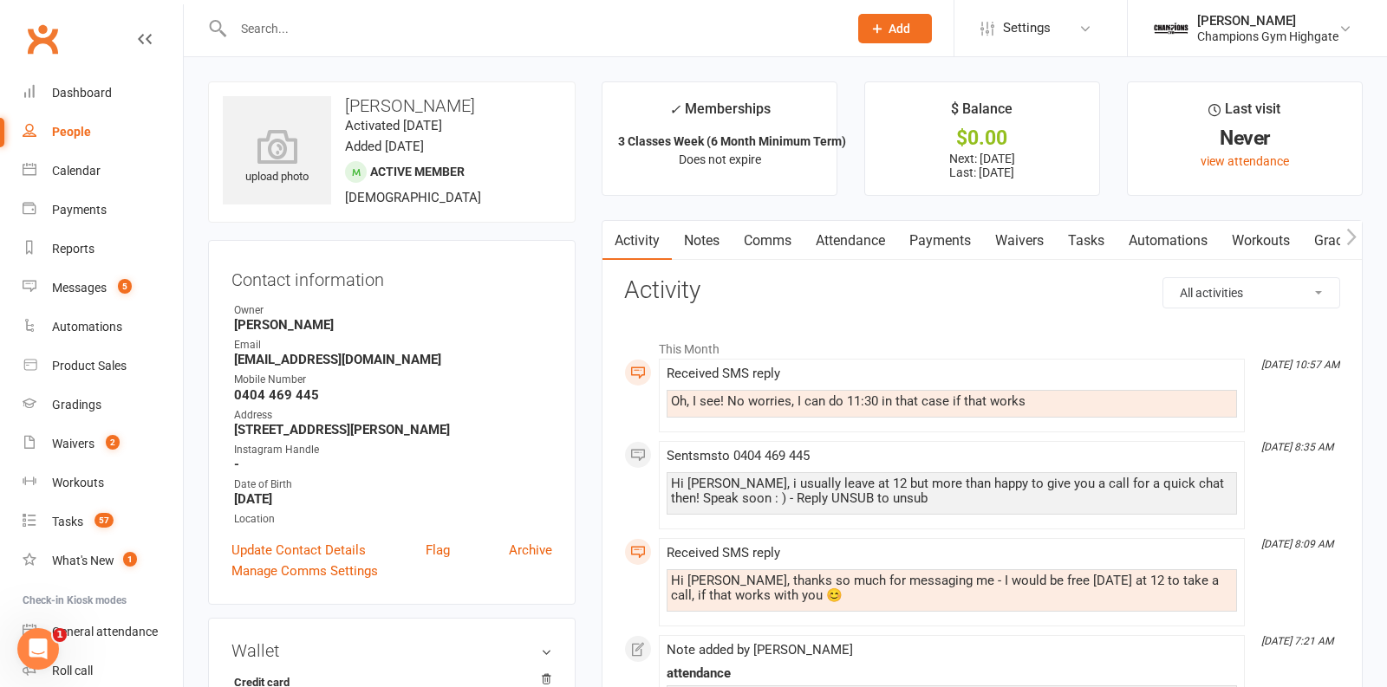
click at [776, 257] on link "Comms" at bounding box center [768, 241] width 72 height 40
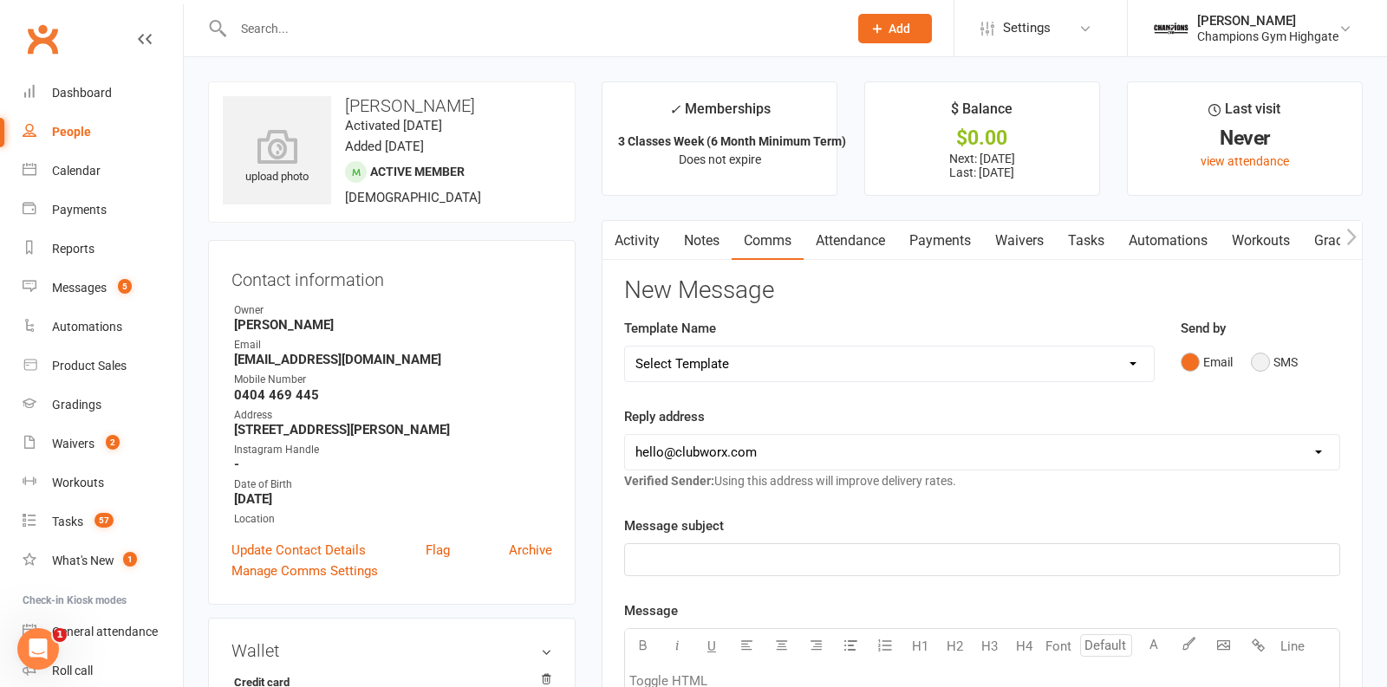
click at [1273, 371] on button "SMS" at bounding box center [1274, 362] width 47 height 33
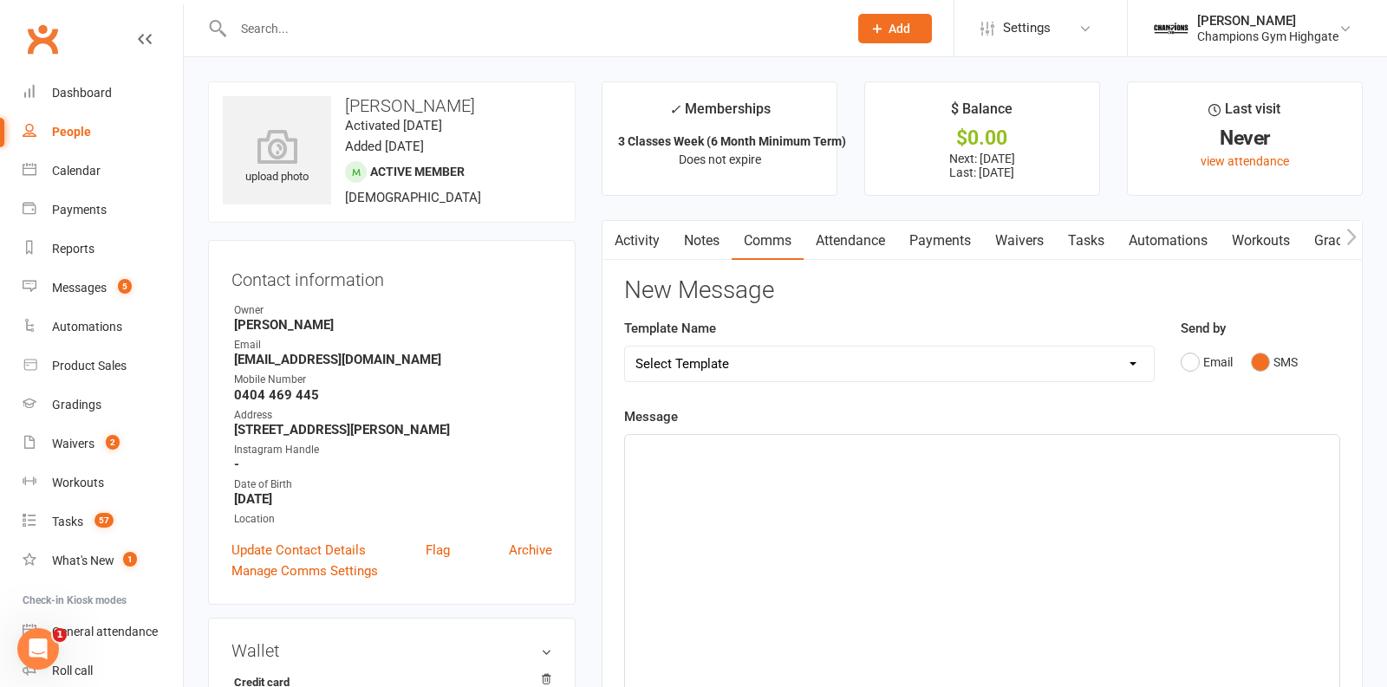
click at [772, 535] on div "﻿" at bounding box center [982, 565] width 714 height 260
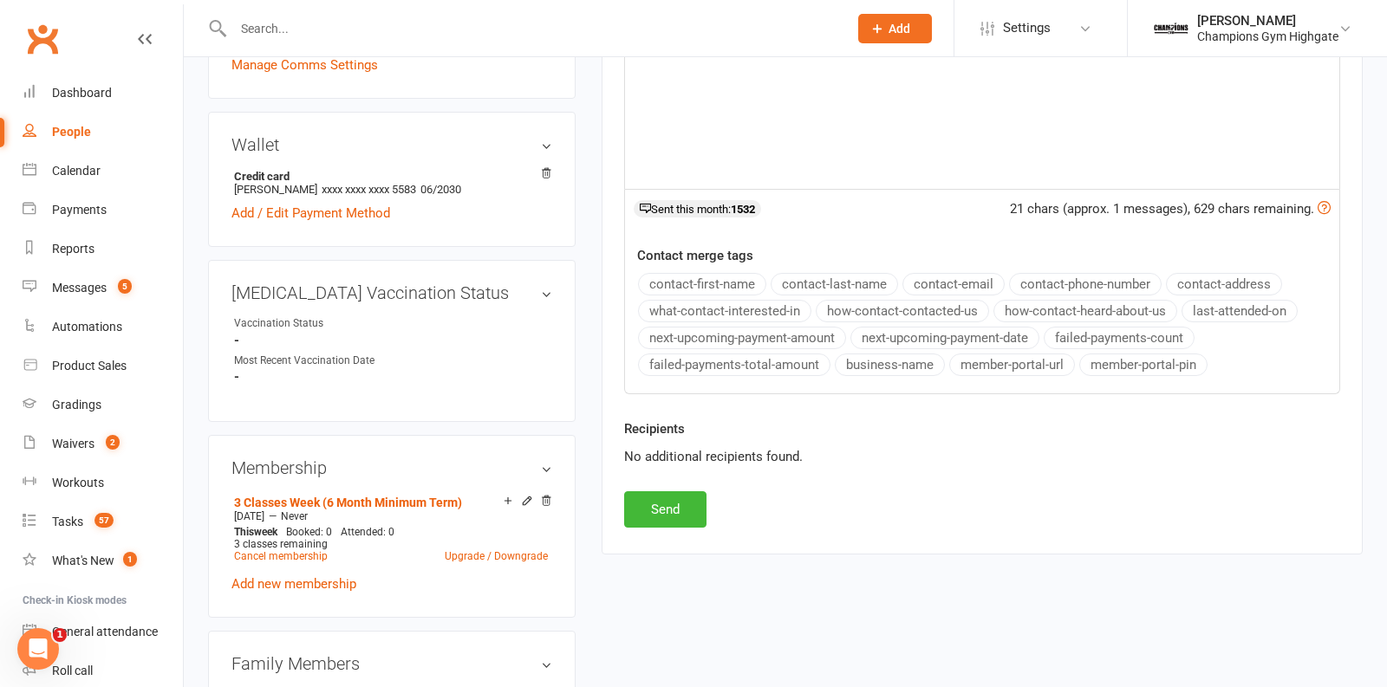
scroll to position [507, 0]
click at [641, 505] on button "Send" at bounding box center [665, 509] width 82 height 36
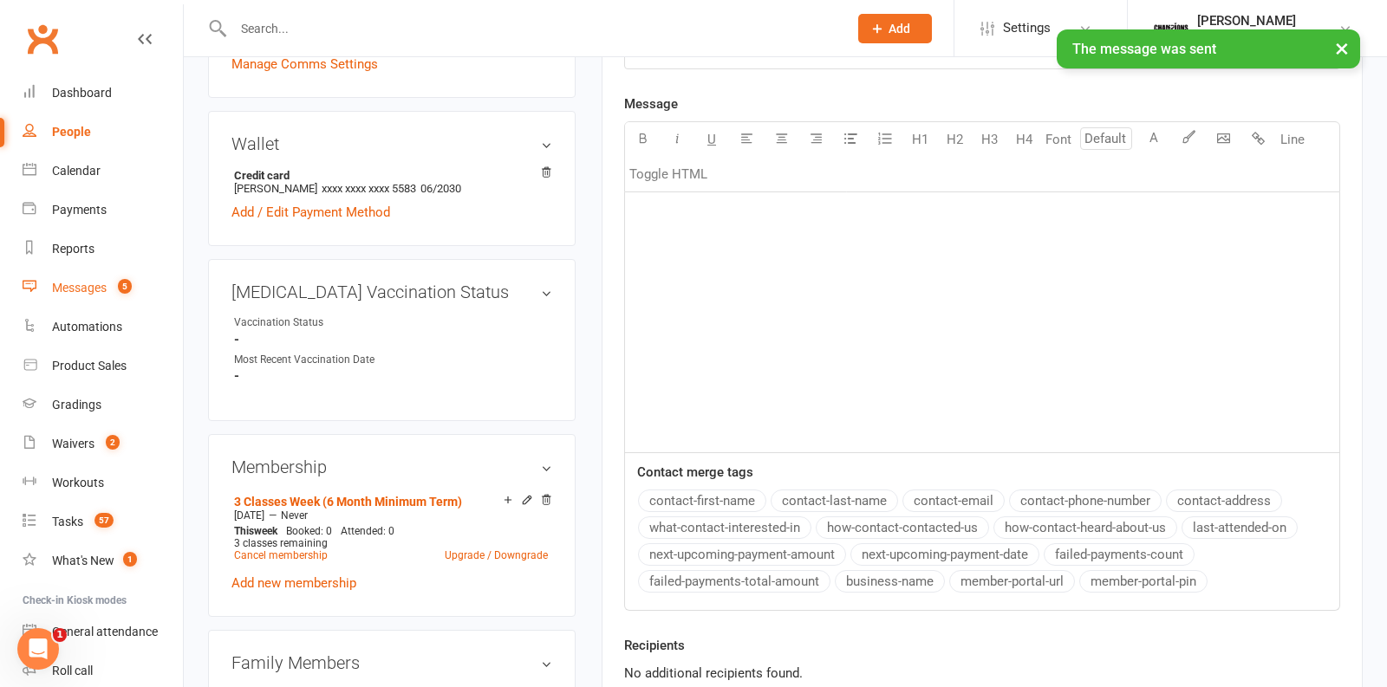
click at [101, 281] on div "Messages" at bounding box center [79, 288] width 55 height 14
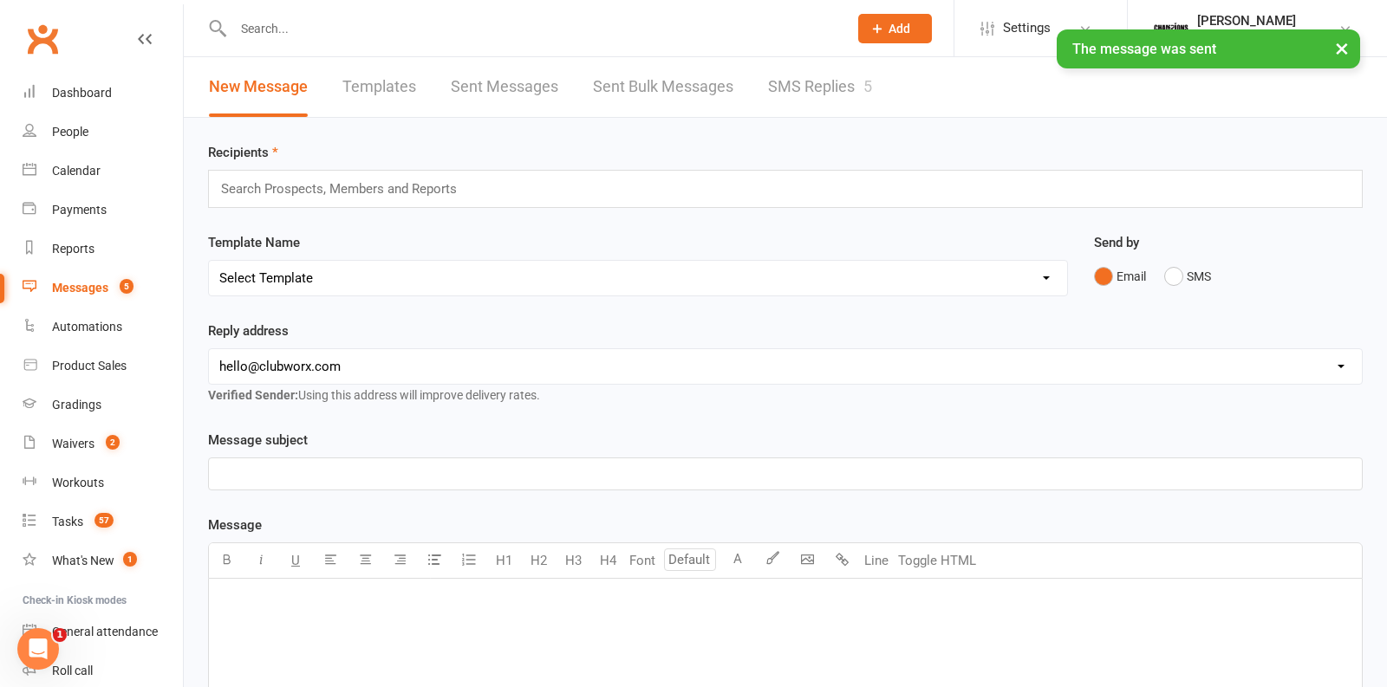
click at [825, 80] on link "SMS Replies 5" at bounding box center [820, 87] width 104 height 60
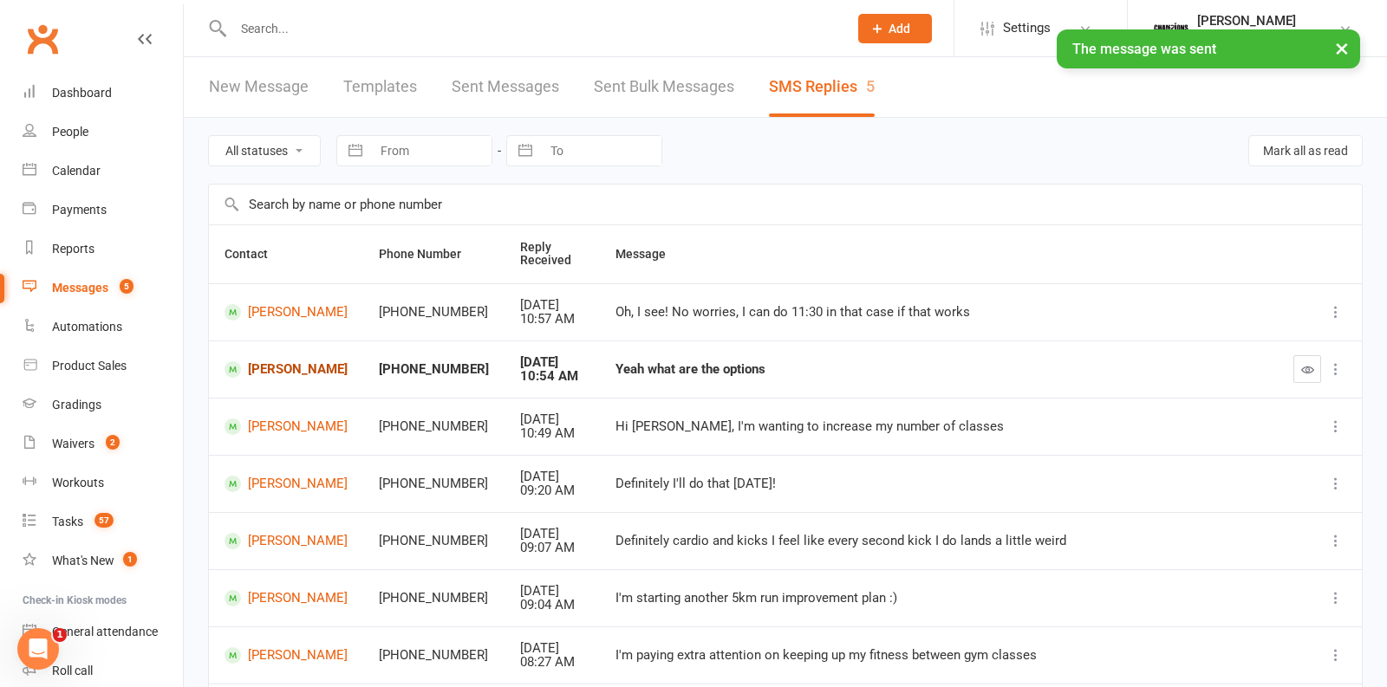
click at [293, 367] on link "[PERSON_NAME]" at bounding box center [286, 369] width 123 height 16
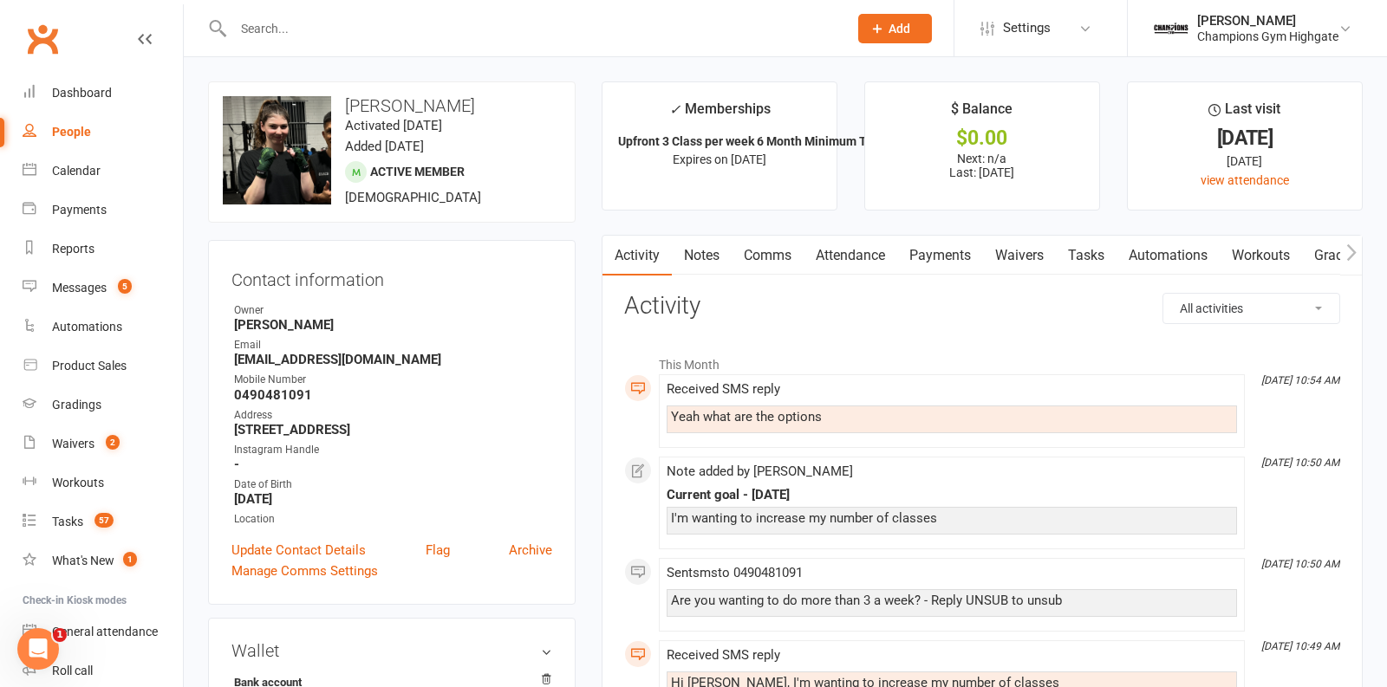
click at [931, 258] on link "Payments" at bounding box center [940, 256] width 86 height 40
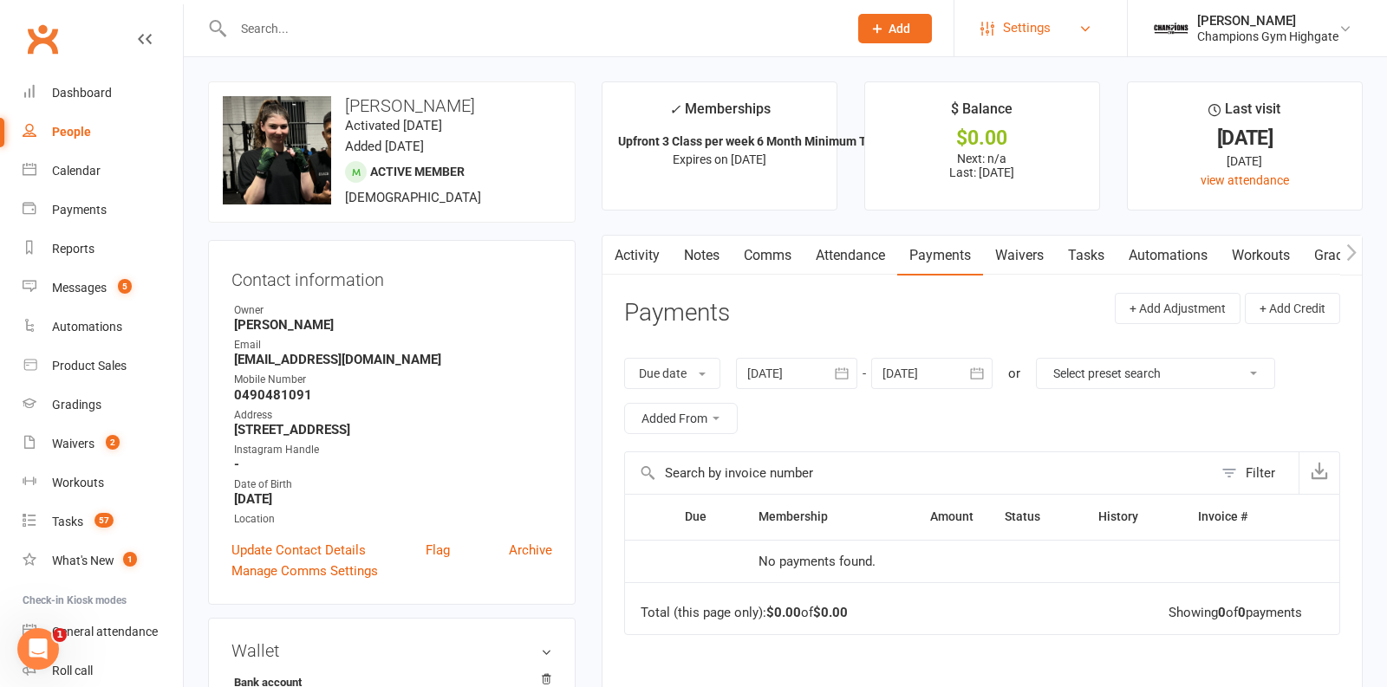
click at [1032, 30] on span "Settings" at bounding box center [1027, 28] width 48 height 39
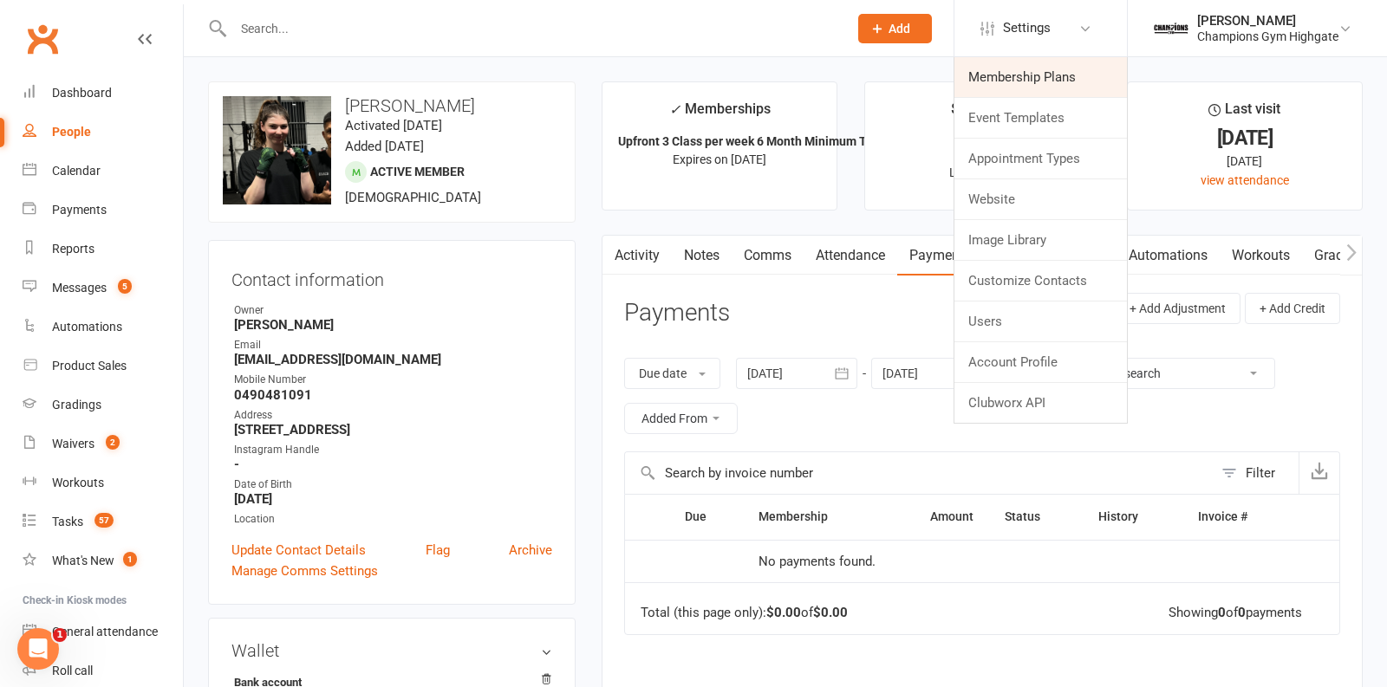
click at [1011, 88] on link "Membership Plans" at bounding box center [1040, 77] width 173 height 40
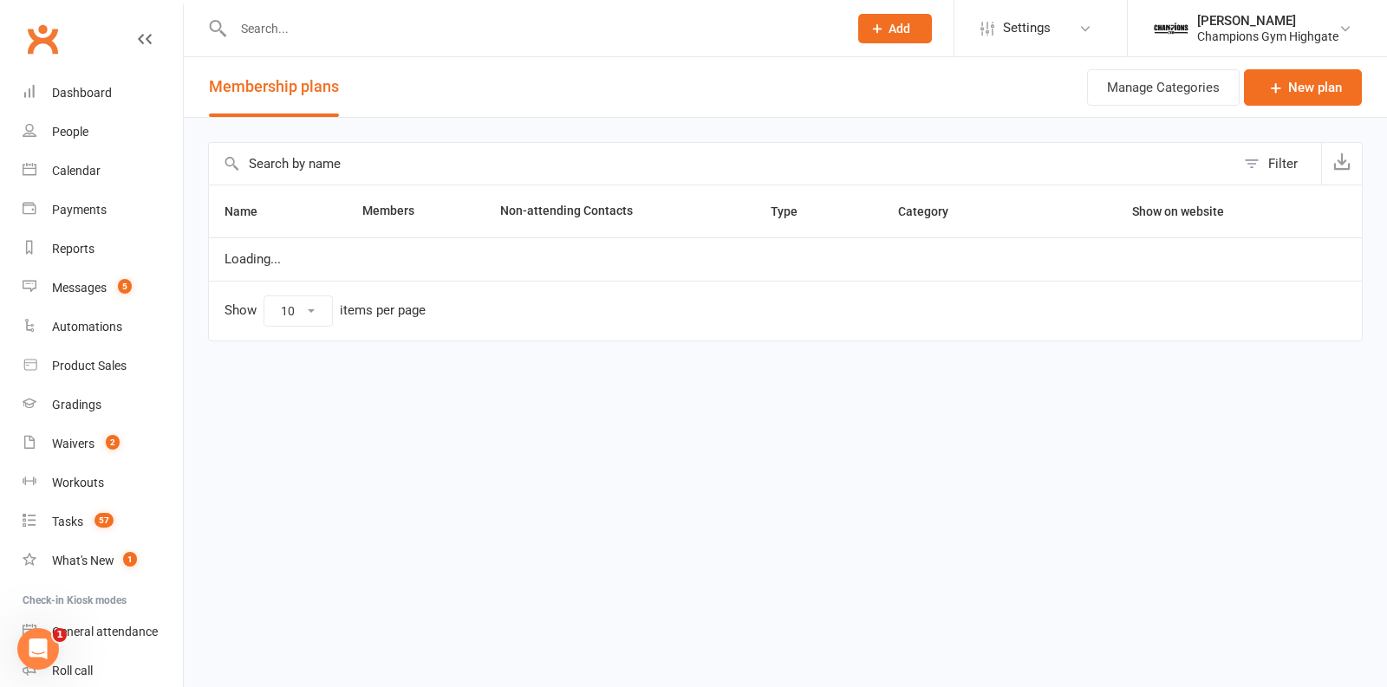
select select "100"
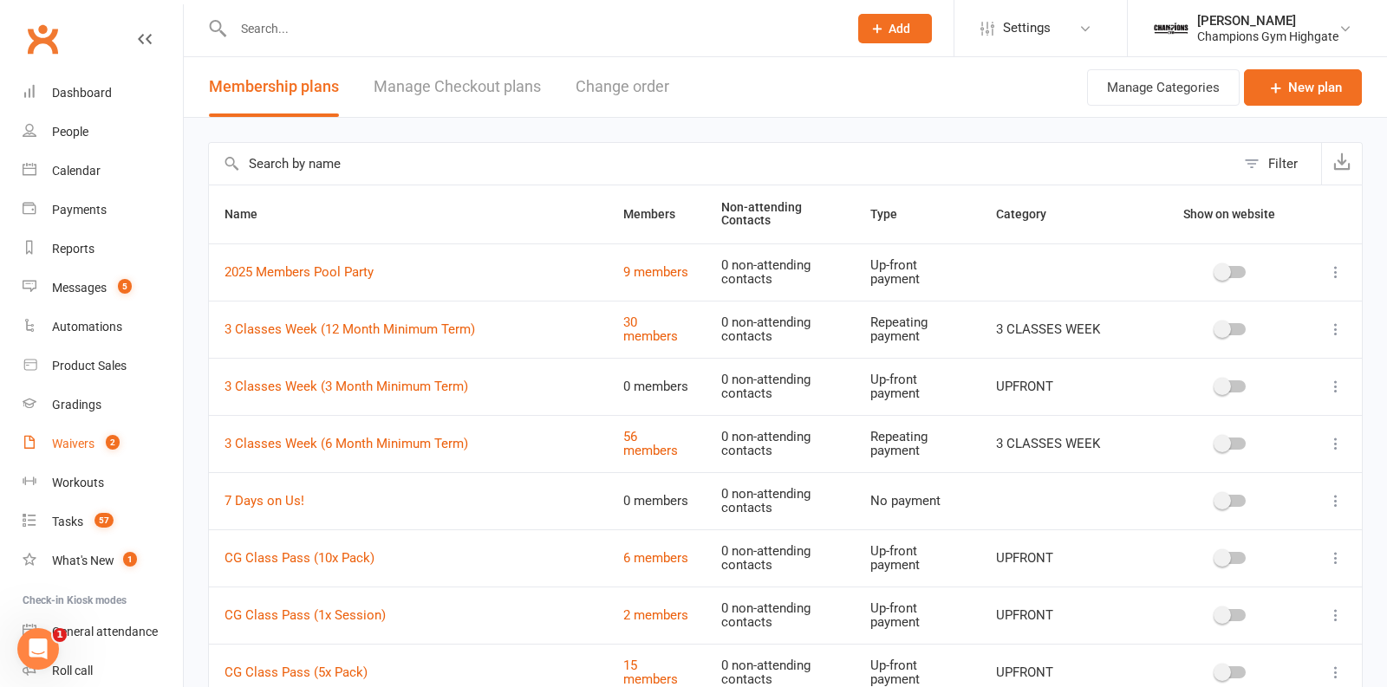
click at [87, 445] on div "Waivers" at bounding box center [73, 444] width 42 height 14
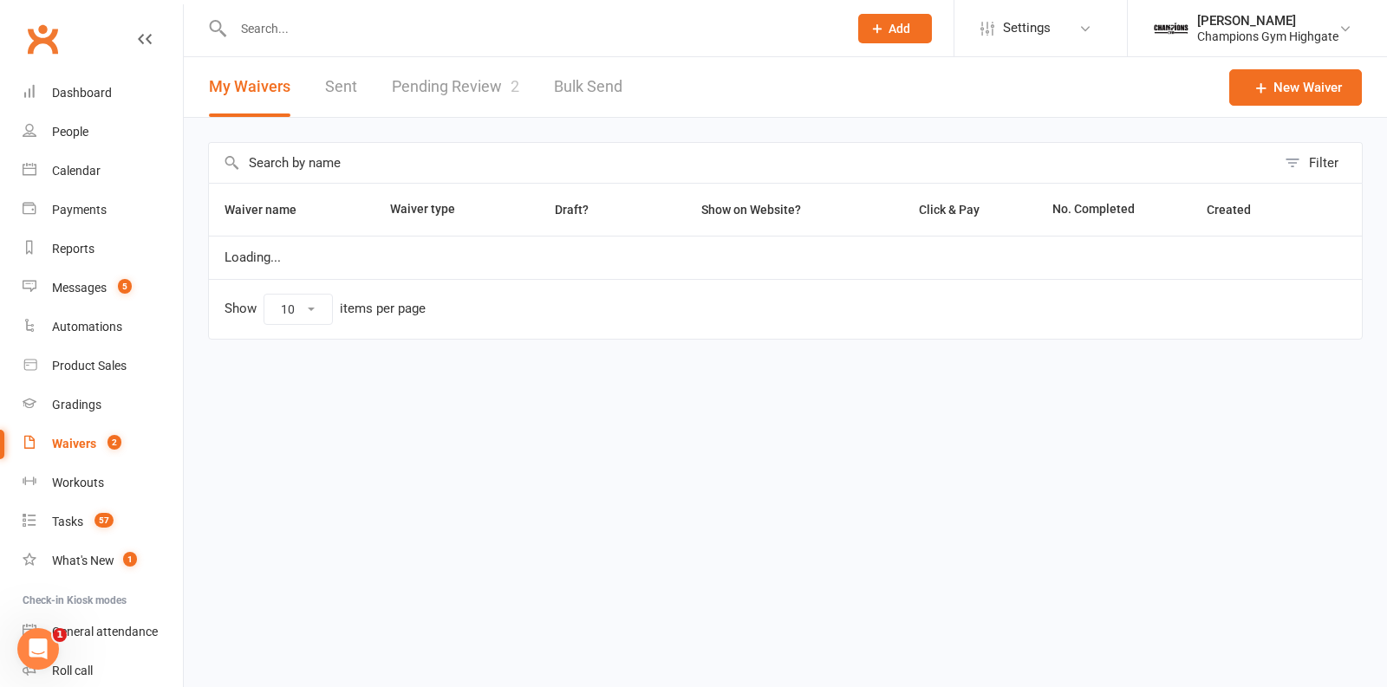
click at [290, 154] on input "text" at bounding box center [742, 163] width 1067 height 40
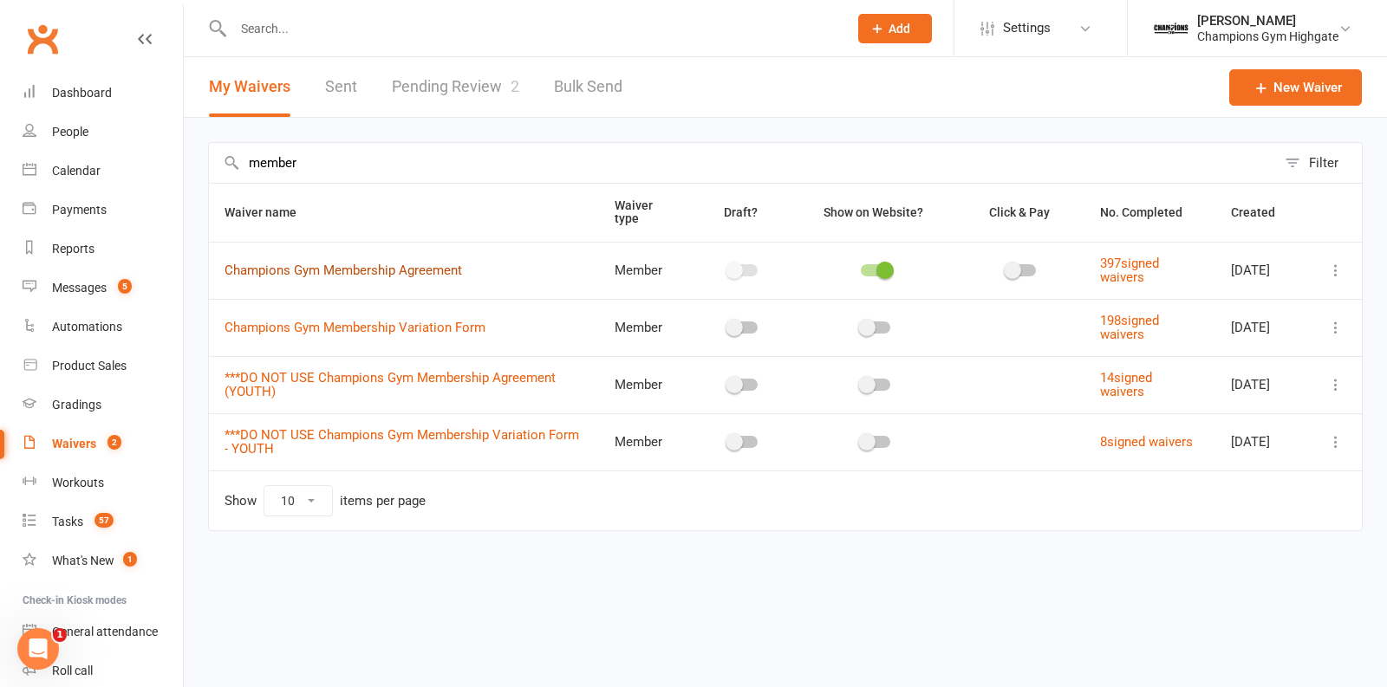
type input "member"
click at [420, 270] on link "Champions Gym Membership Agreement" at bounding box center [344, 271] width 238 height 16
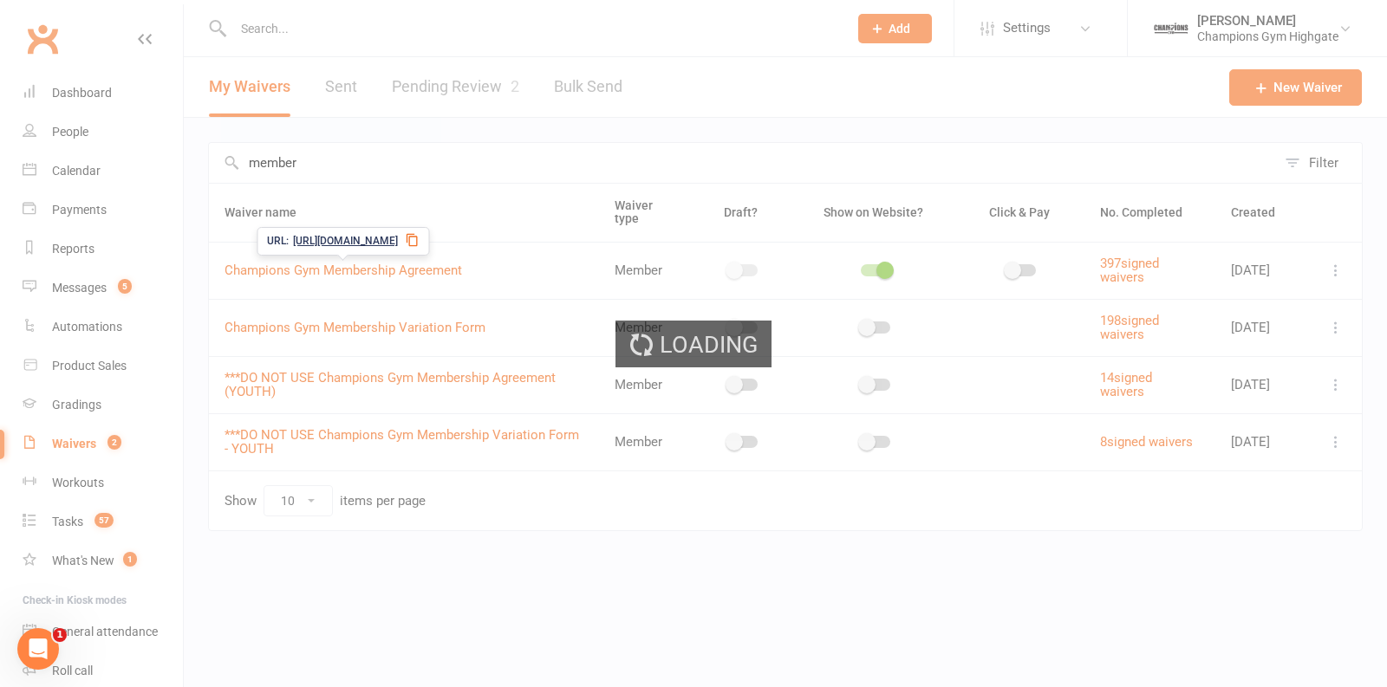
select select "bank_account"
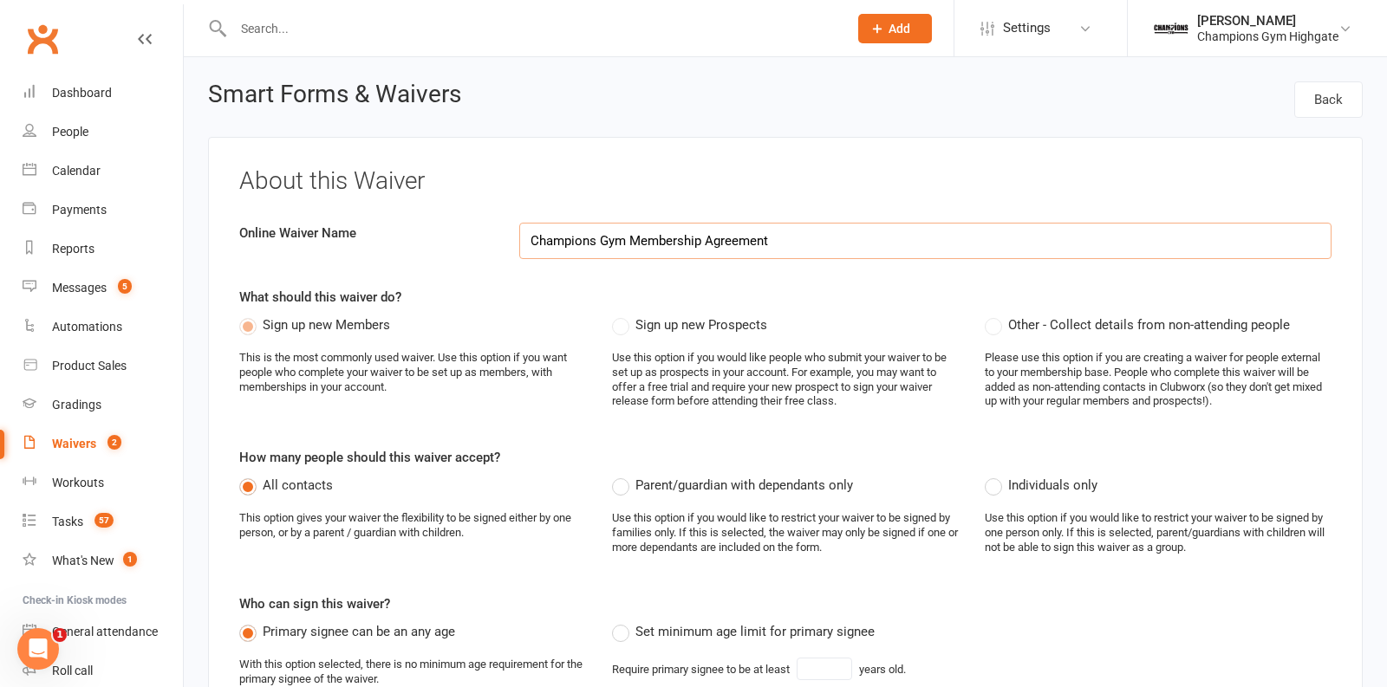
select select "applies_to_all_signees"
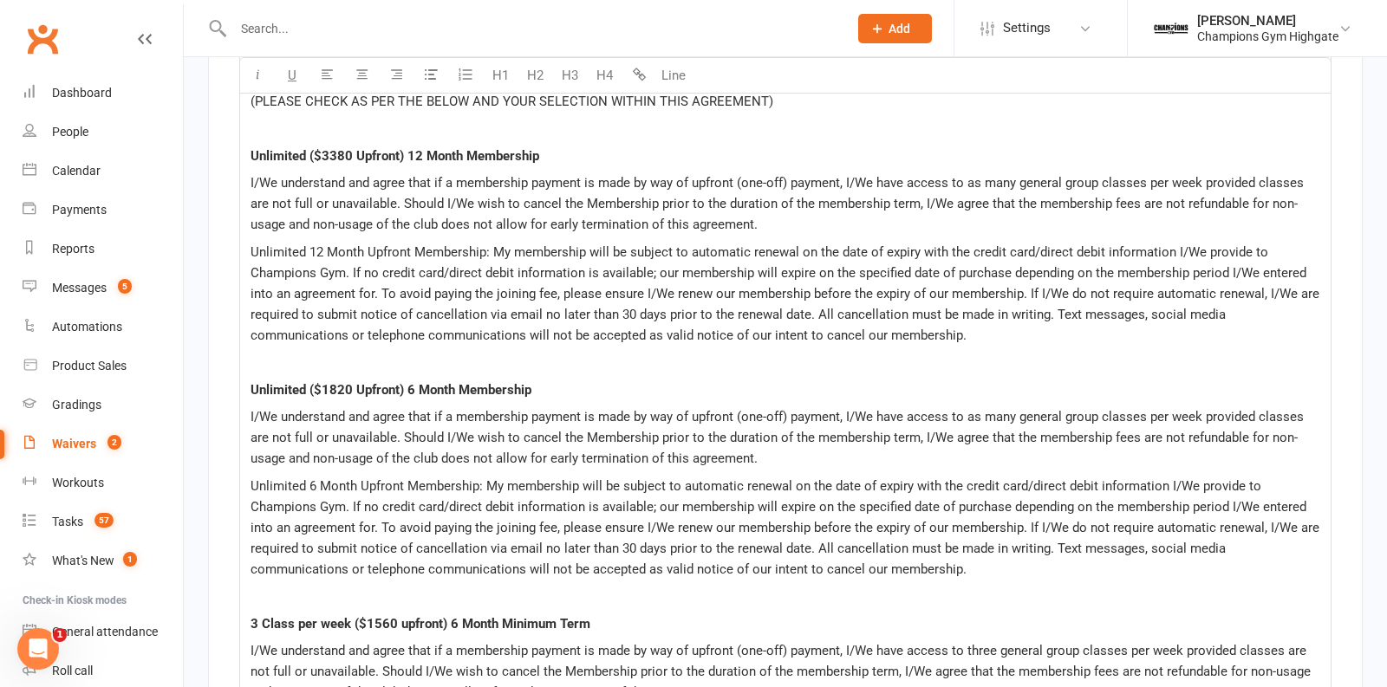
scroll to position [8614, 0]
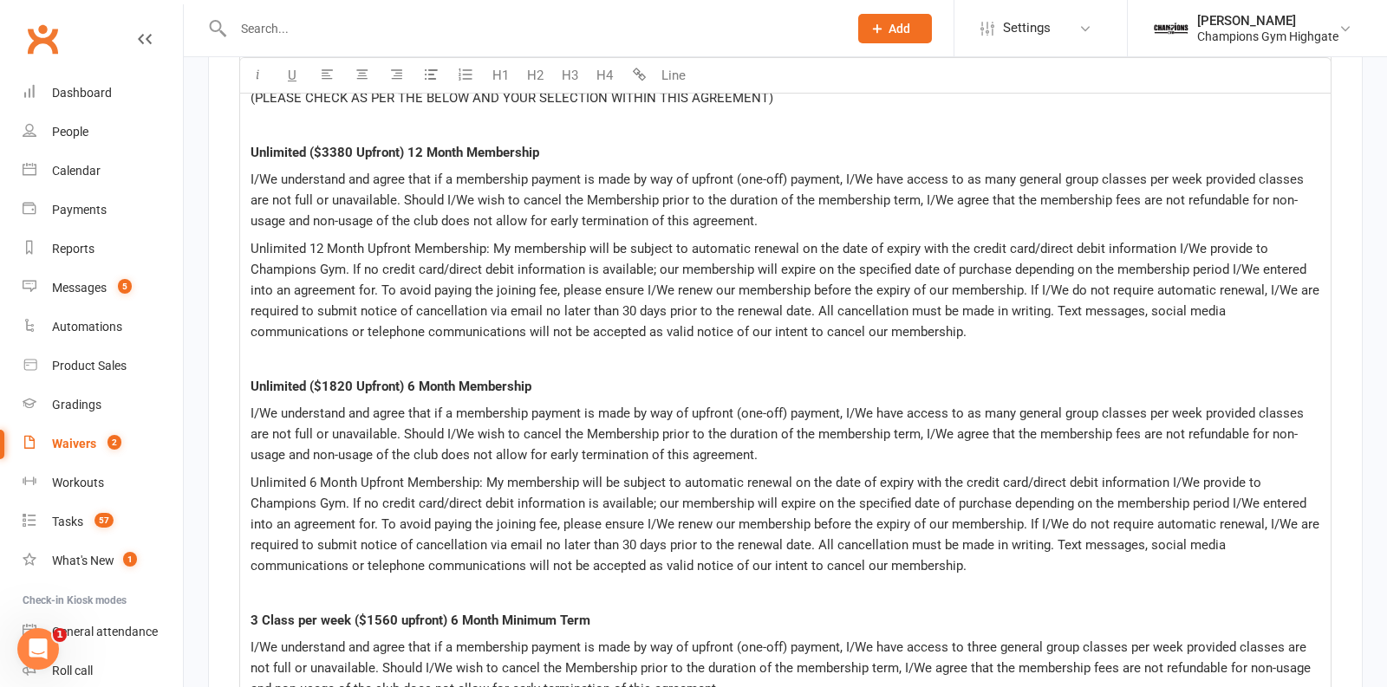
click at [447, 28] on input "text" at bounding box center [532, 28] width 608 height 24
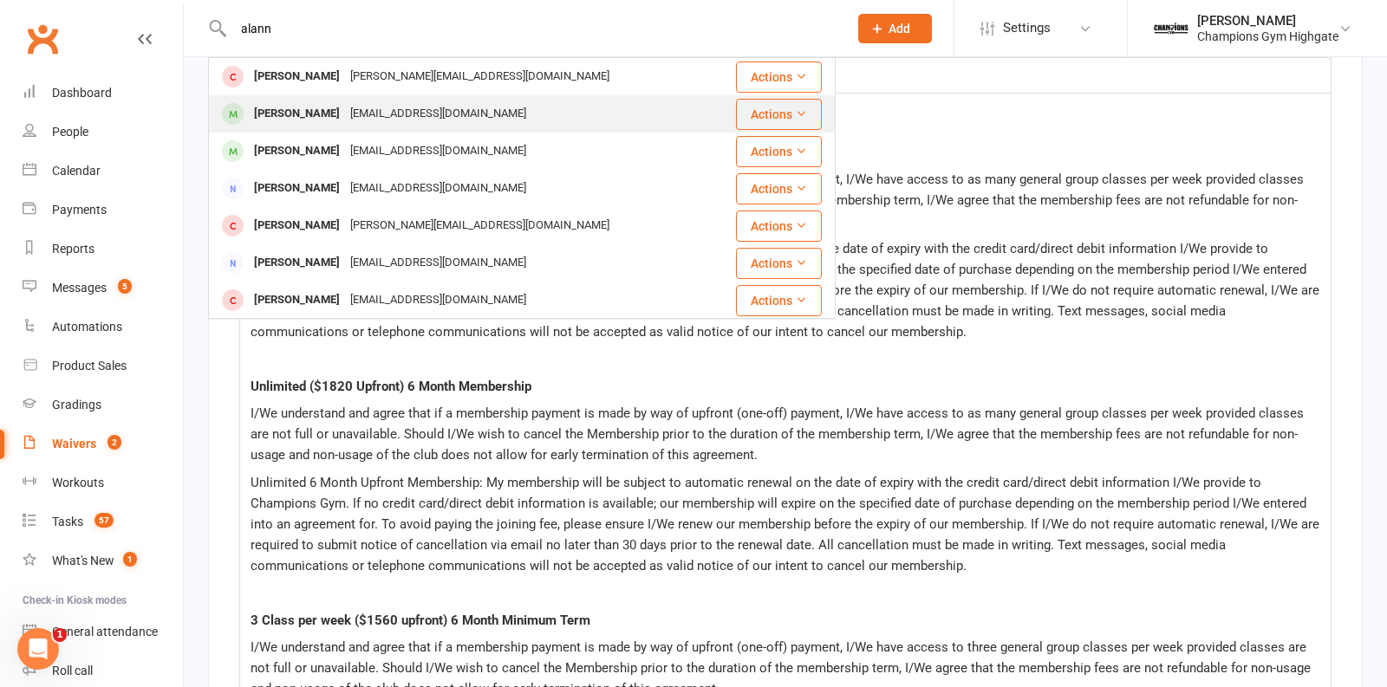
type input "alann"
click at [438, 112] on div "[EMAIL_ADDRESS][DOMAIN_NAME]" at bounding box center [438, 113] width 186 height 25
